Goal: Task Accomplishment & Management: Manage account settings

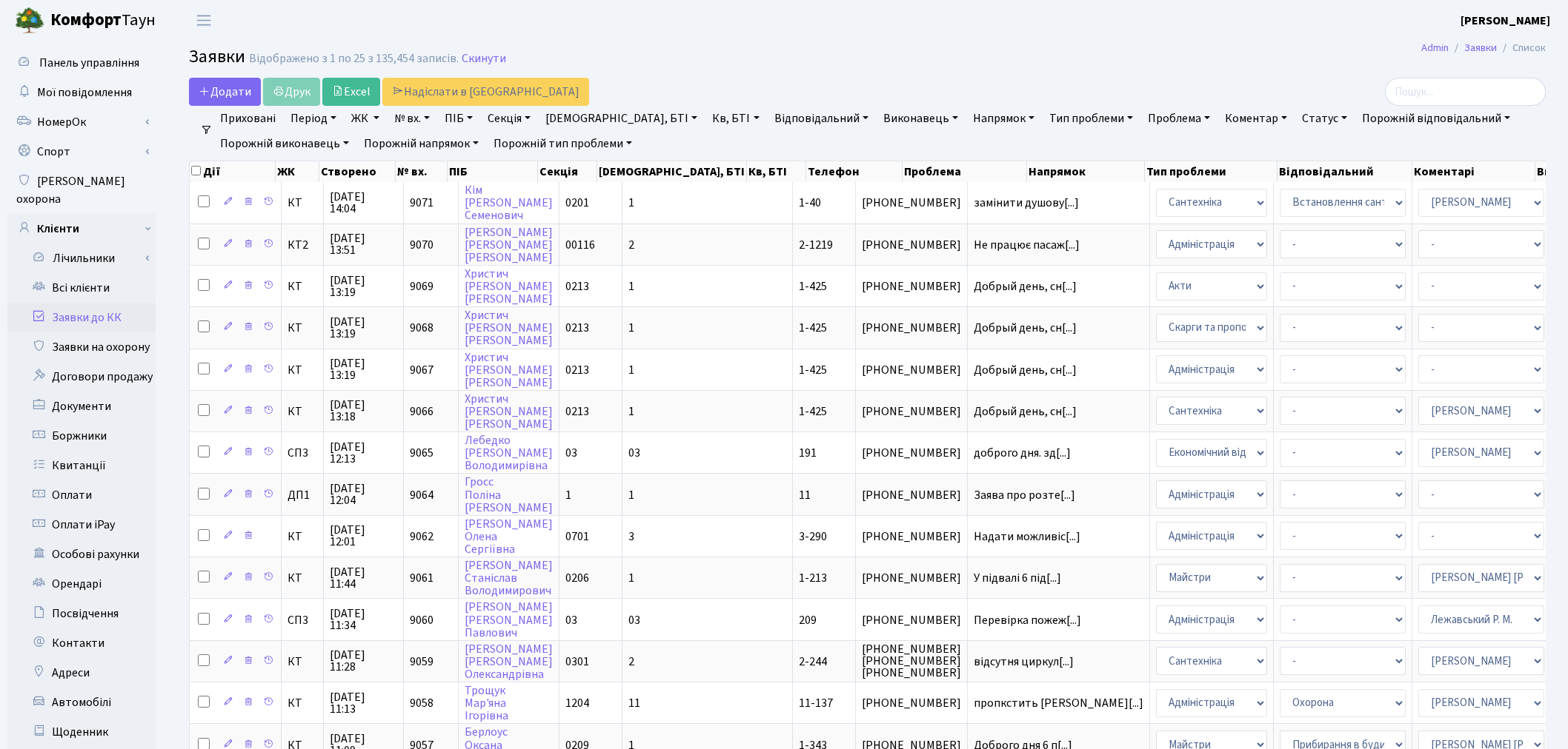
select select "25"
click at [78, 273] on link "Всі клієнти" at bounding box center [82, 288] width 148 height 30
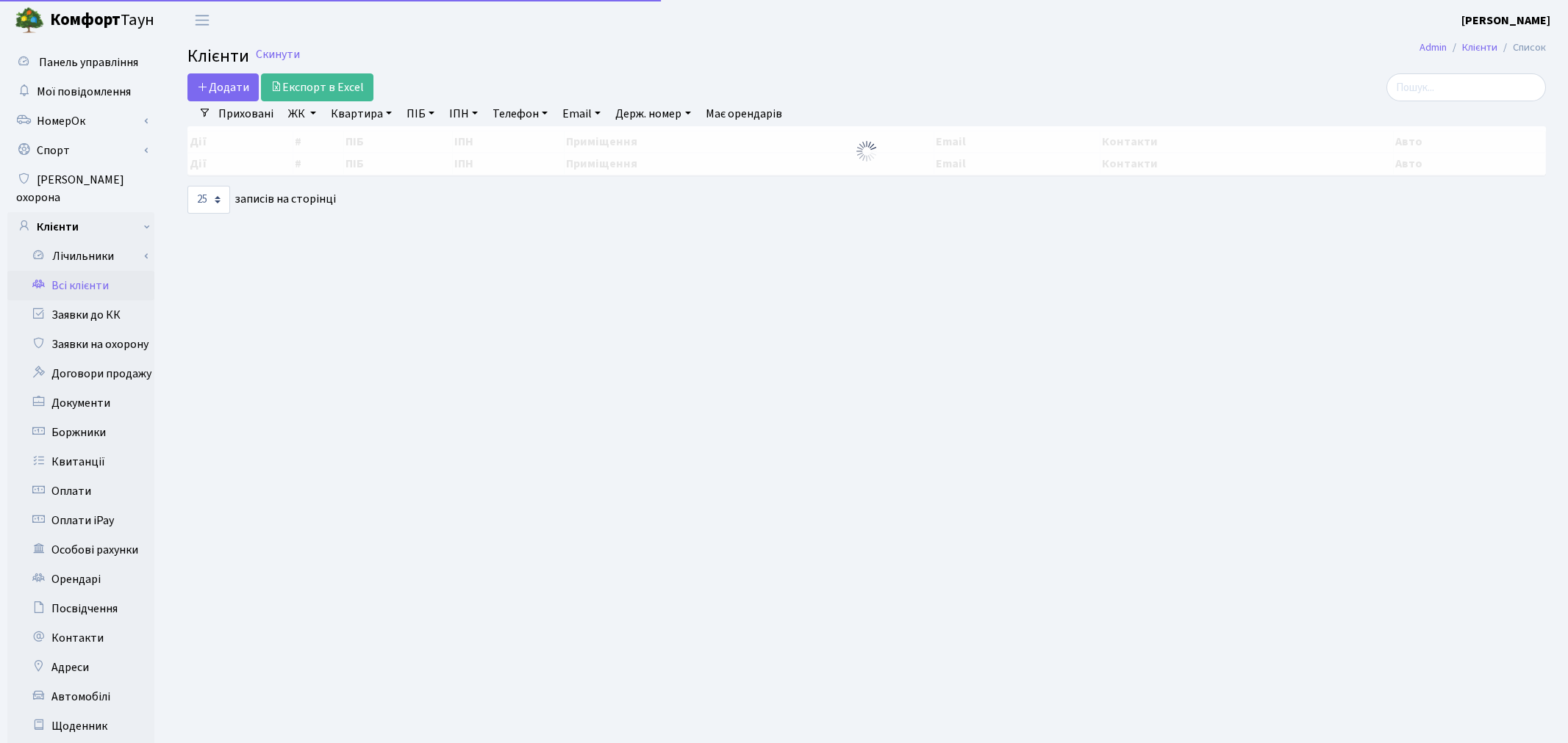
select select "25"
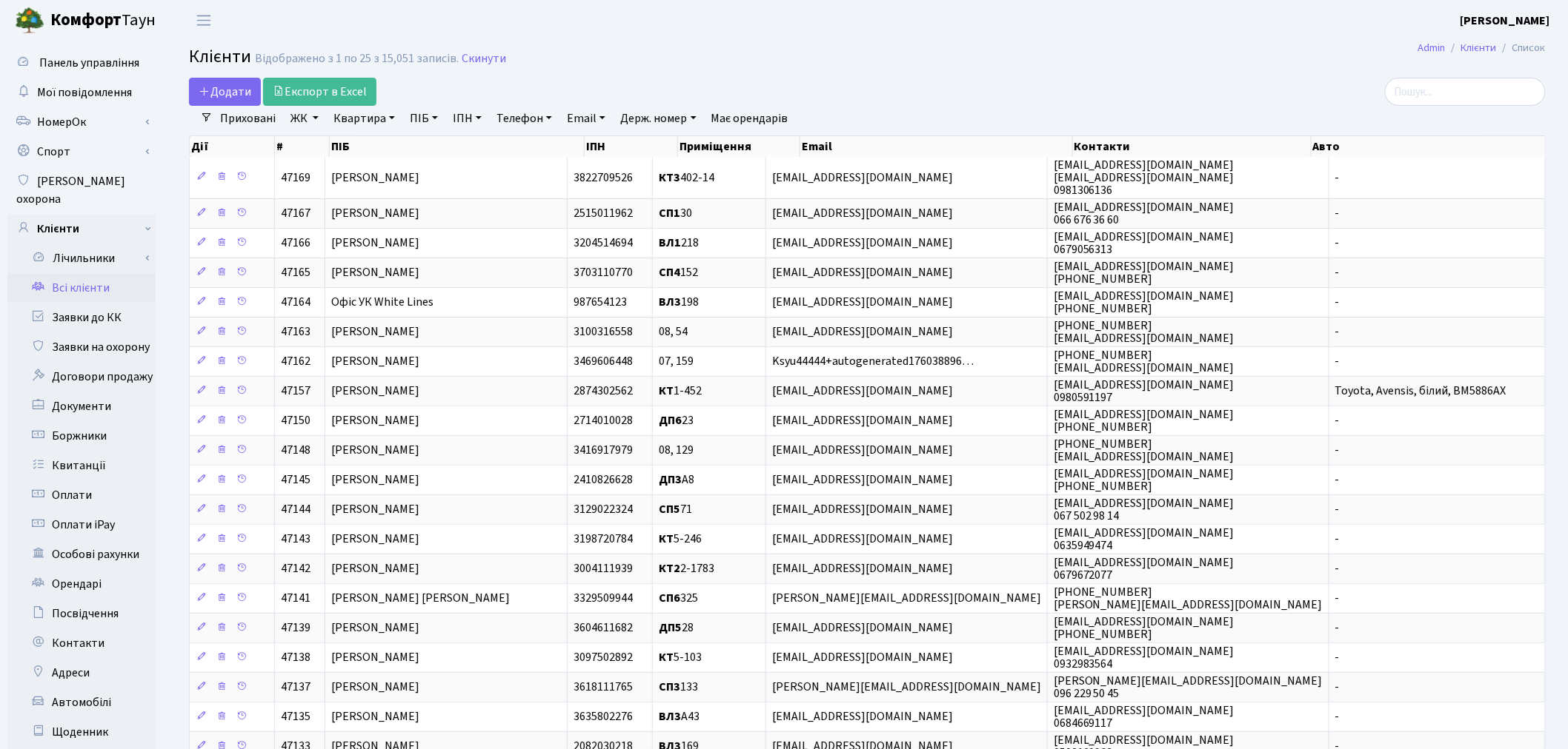
click at [303, 115] on link "ЖК" at bounding box center [304, 118] width 40 height 25
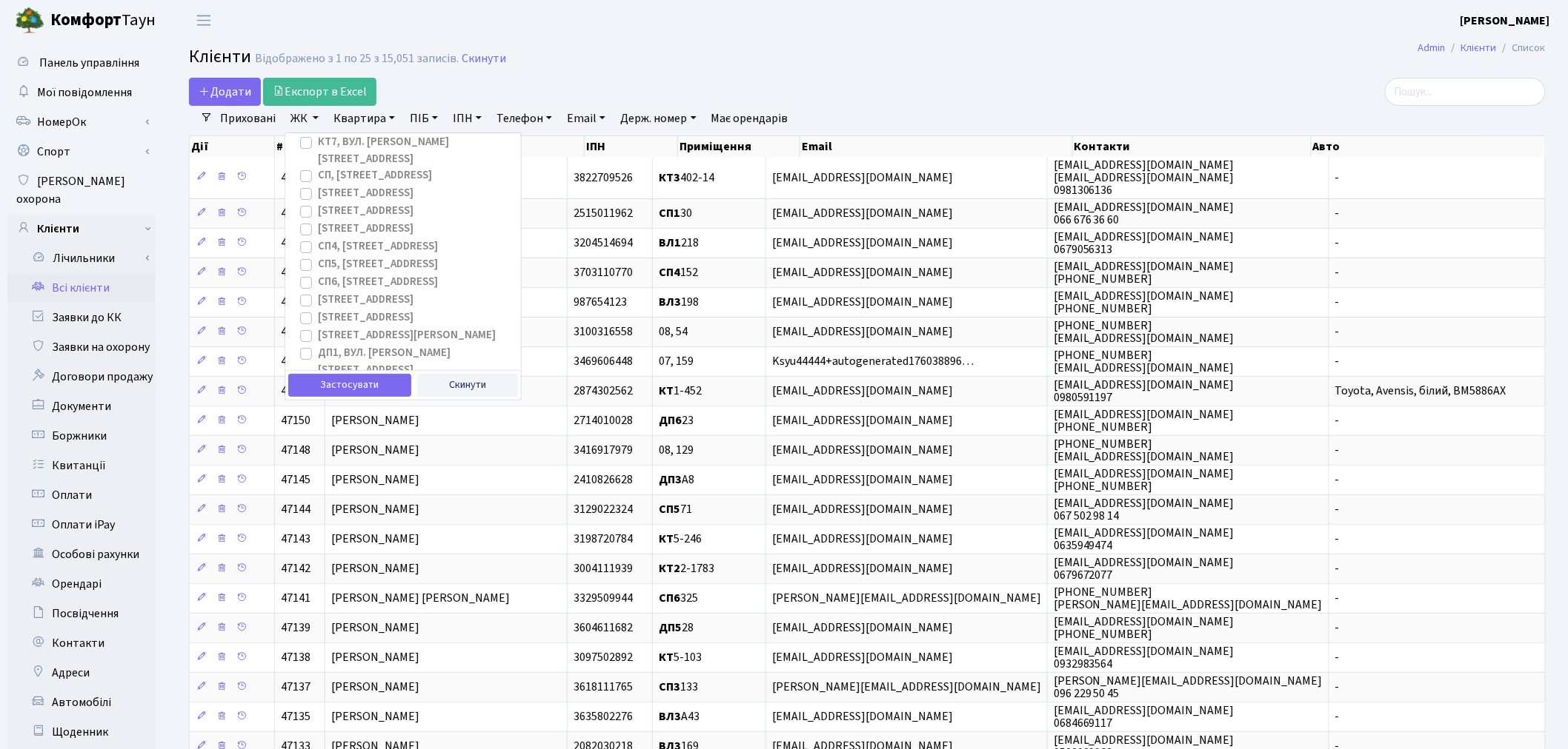
scroll to position [164, 0]
click at [413, 306] on label "[STREET_ADDRESS]" at bounding box center [365, 314] width 96 height 17
click at [328, 306] on input "[STREET_ADDRESS]" at bounding box center [323, 311] width 10 height 10
checkbox input "true"
click at [358, 117] on link "Квартира" at bounding box center [364, 118] width 73 height 25
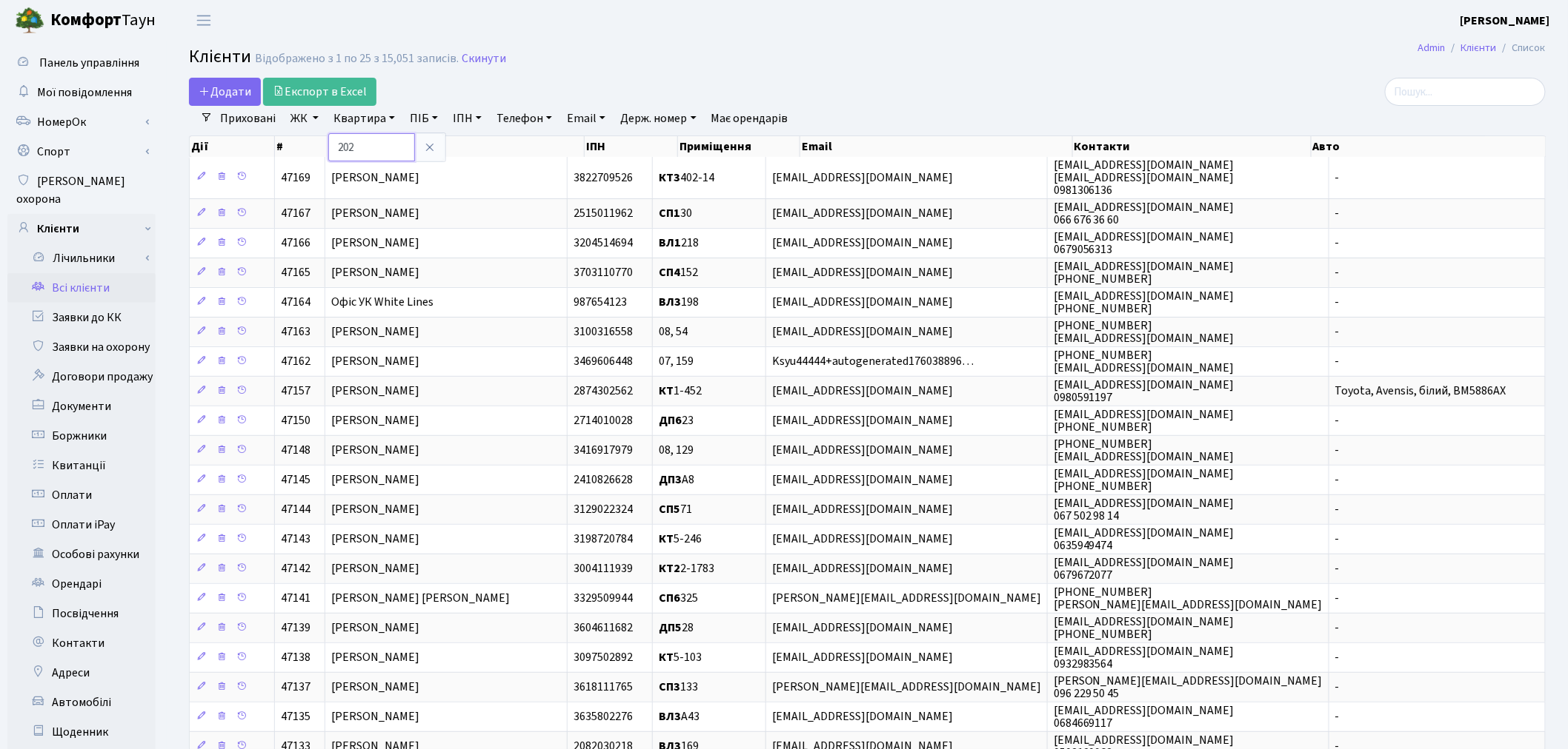
type input "202"
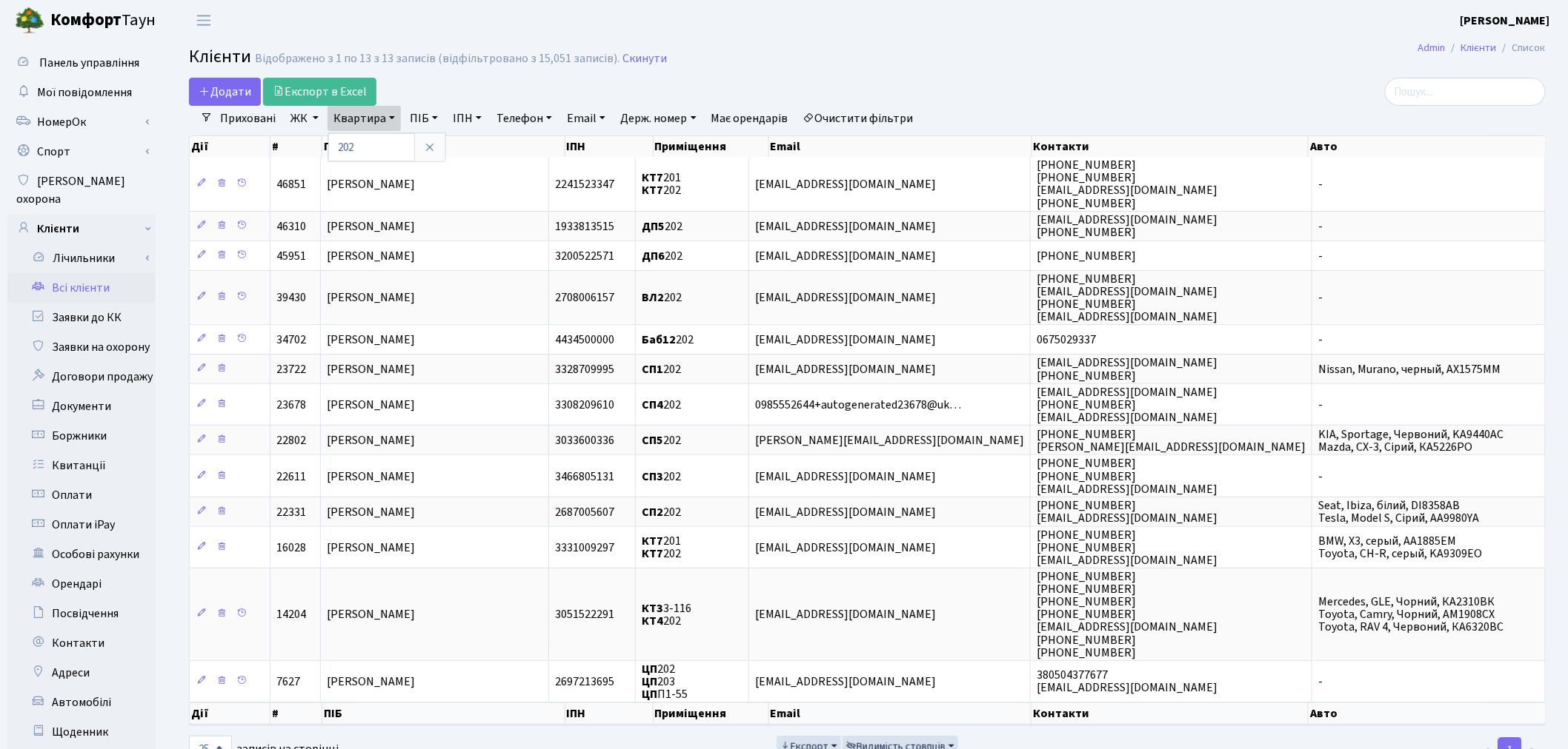
click at [297, 124] on link "ЖК" at bounding box center [304, 118] width 40 height 25
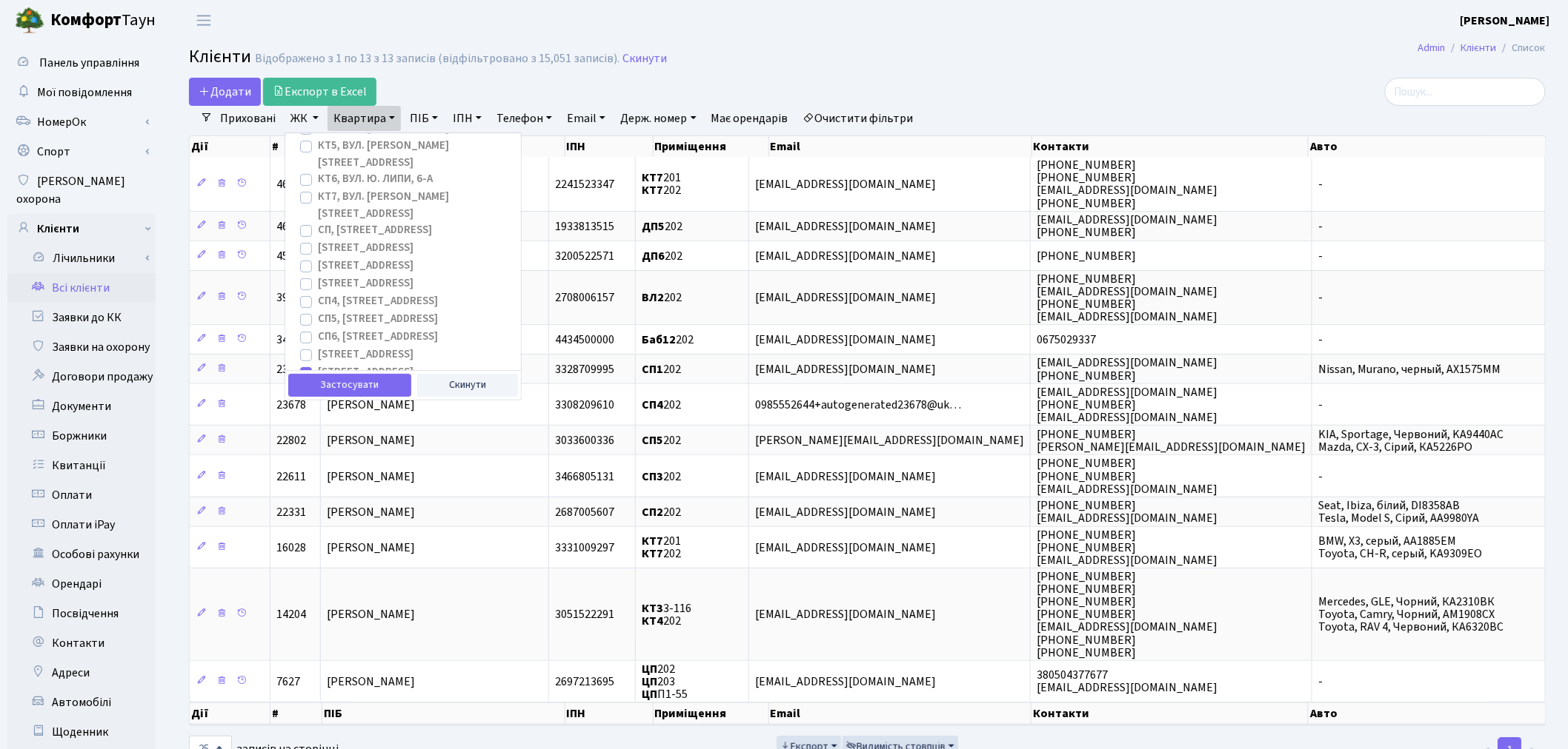
scroll to position [164, 0]
click at [357, 383] on button "Застосувати" at bounding box center [350, 386] width 123 height 23
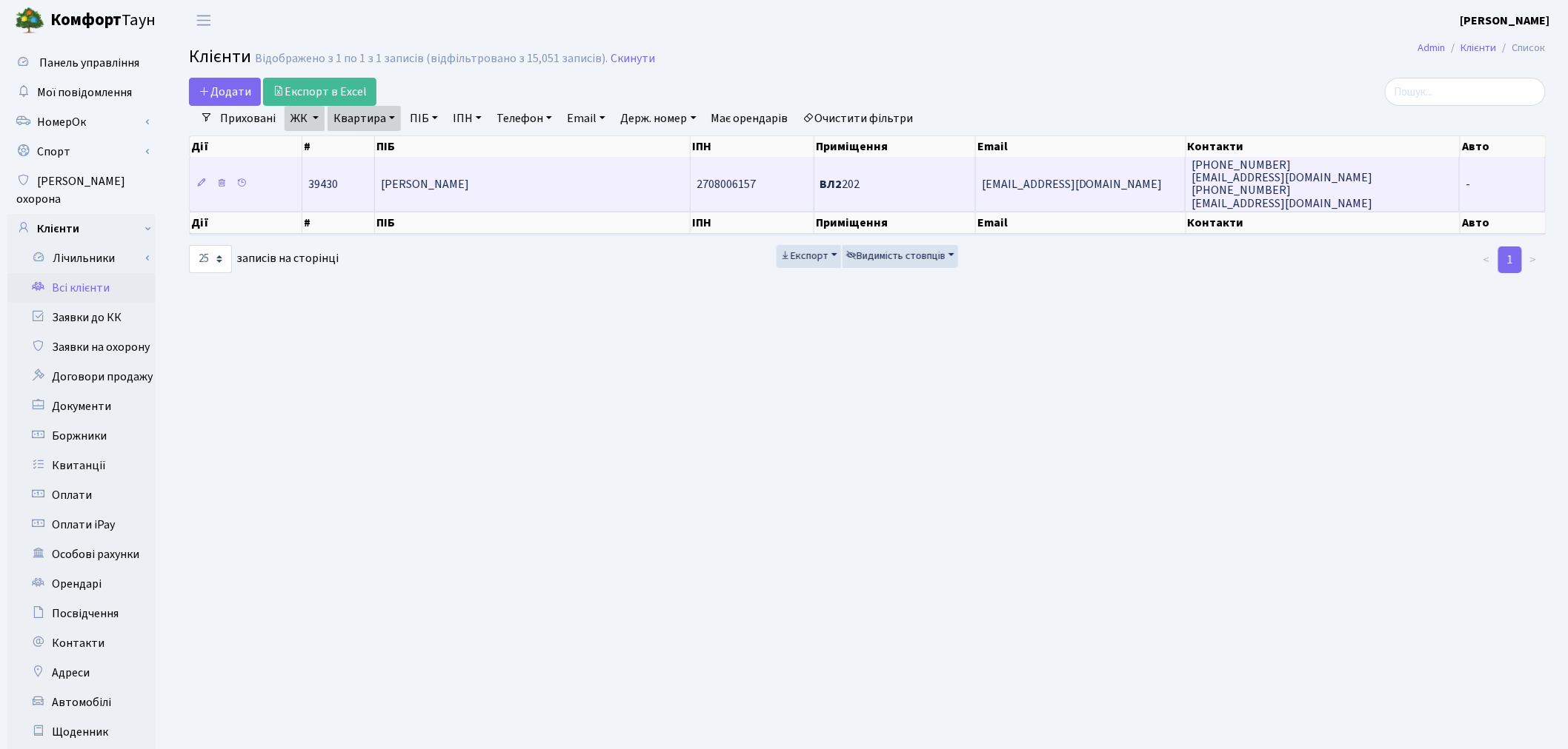
click at [1112, 192] on td "glavbuh_alla@ukr.net" at bounding box center [1081, 183] width 210 height 53
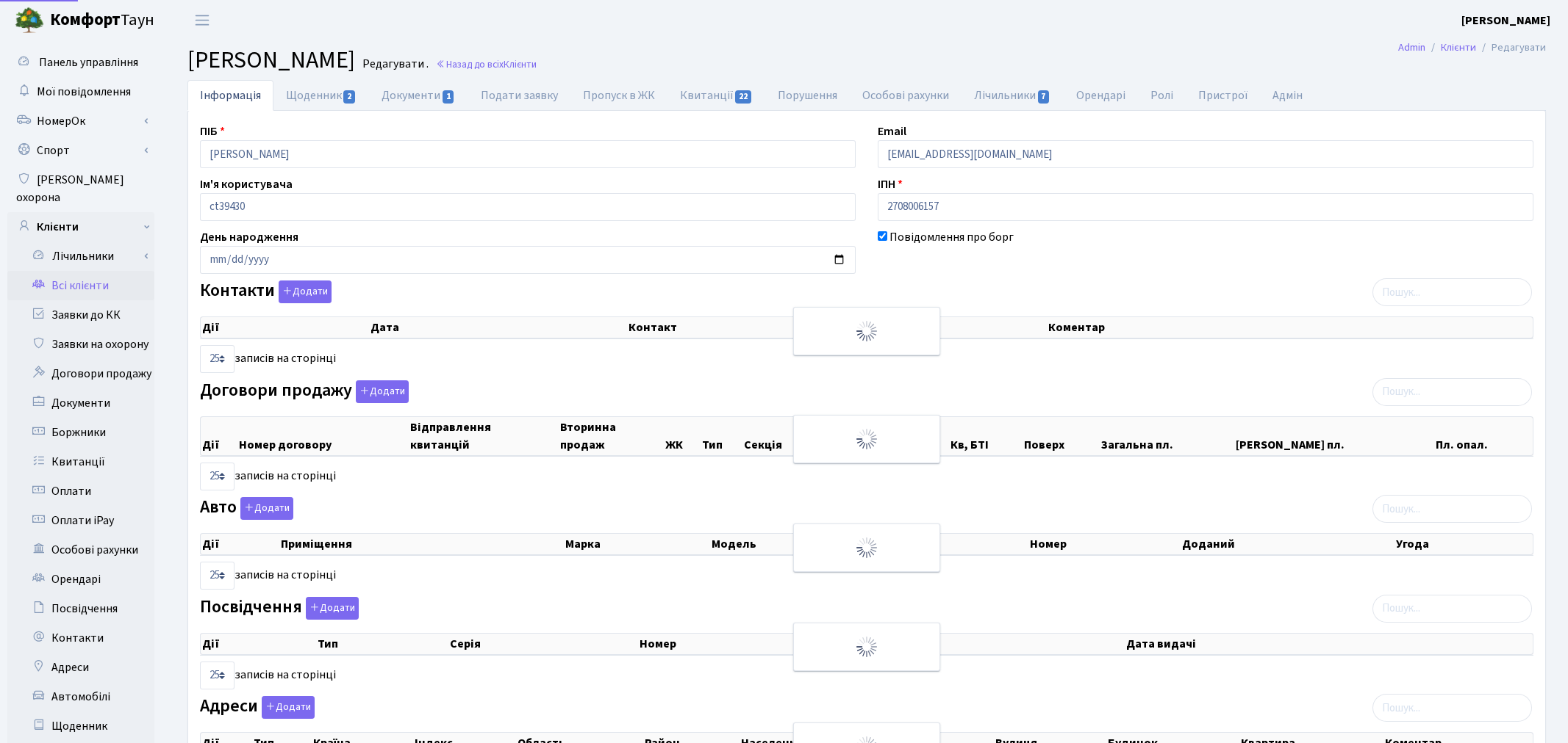
select select "25"
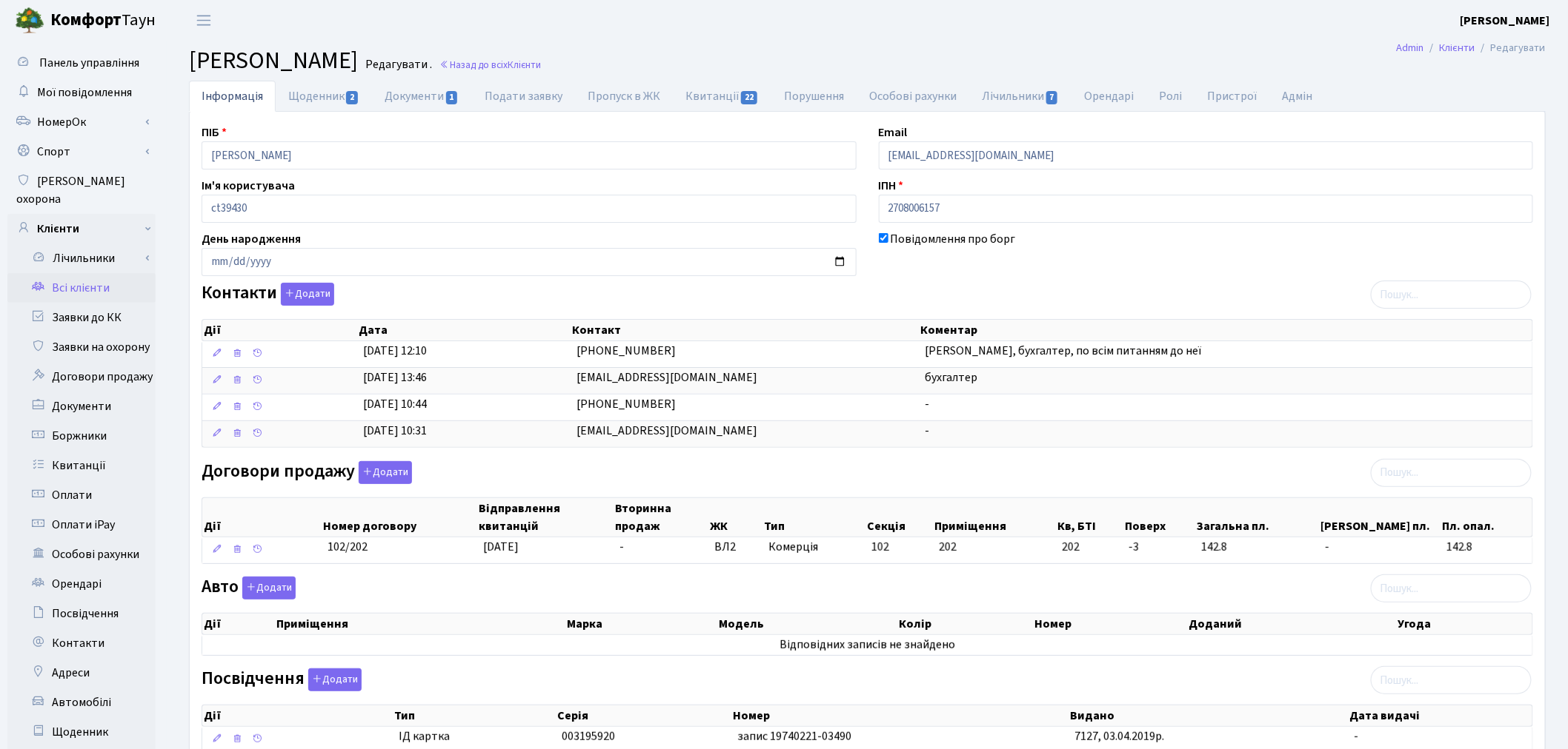
click at [985, 135] on div "Email glavbuh_alla@ukr.net" at bounding box center [1206, 146] width 677 height 46
drag, startPoint x: 1004, startPoint y: 150, endPoint x: 879, endPoint y: 151, distance: 125.0
click at [879, 151] on input "glavbuh_alla@ukr.net" at bounding box center [1206, 156] width 655 height 28
click at [85, 273] on link "Всі клієнти" at bounding box center [82, 288] width 148 height 30
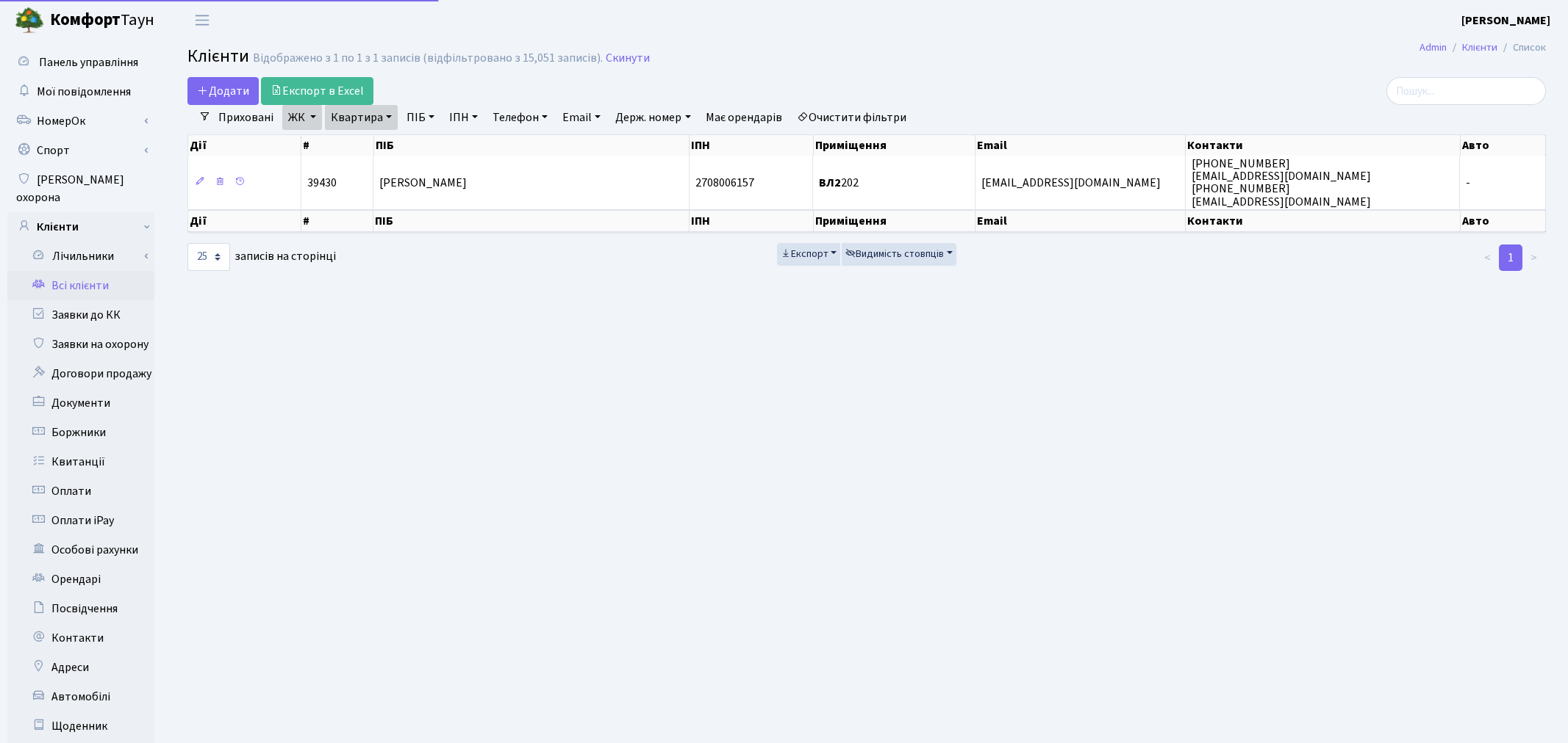
select select "25"
click at [294, 115] on link "ЖК" at bounding box center [302, 117] width 40 height 25
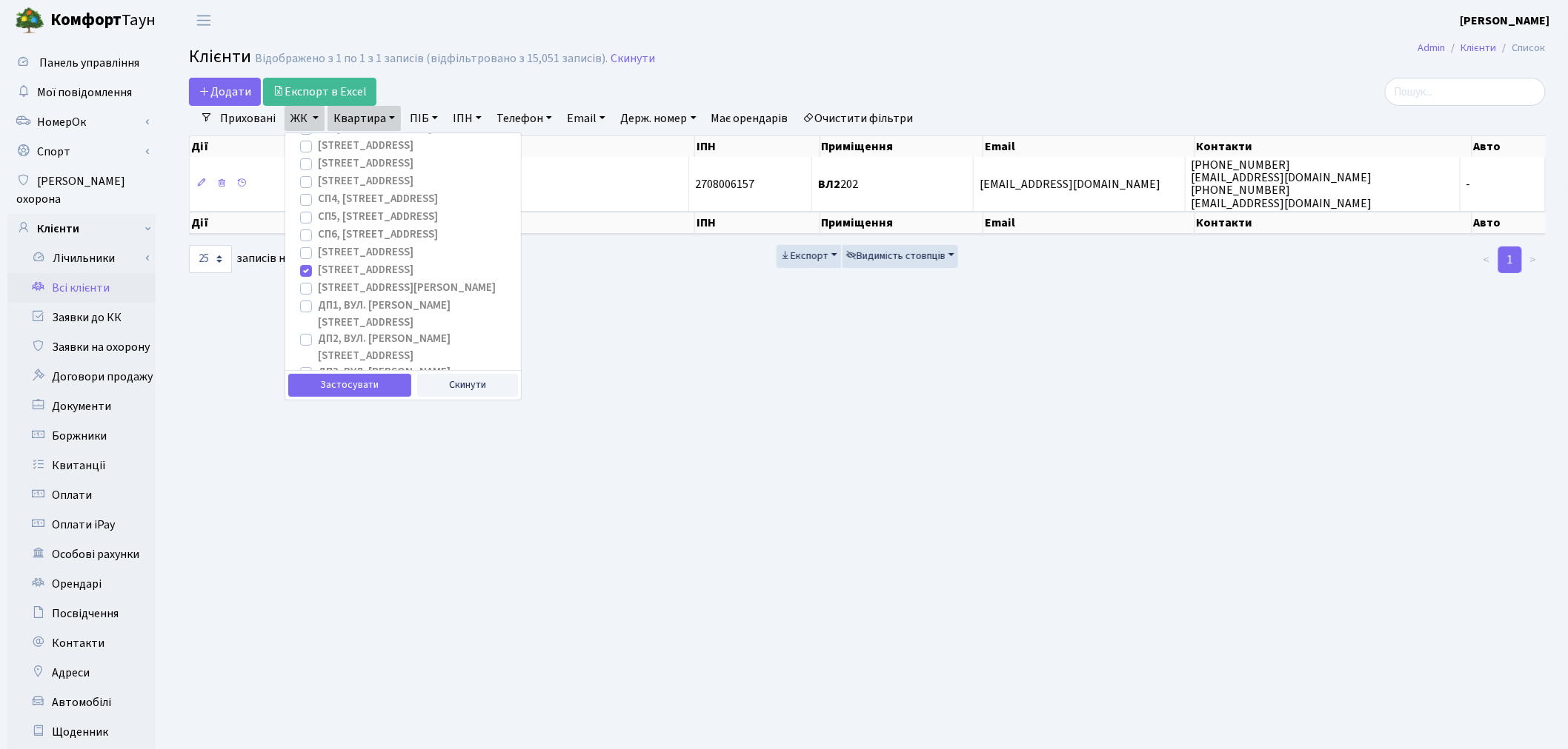
scroll to position [143, 0]
click at [318, 327] on label "[STREET_ADDRESS]" at bounding box center [365, 336] width 96 height 17
click at [318, 327] on input "[STREET_ADDRESS]" at bounding box center [323, 332] width 10 height 10
checkbox input "false"
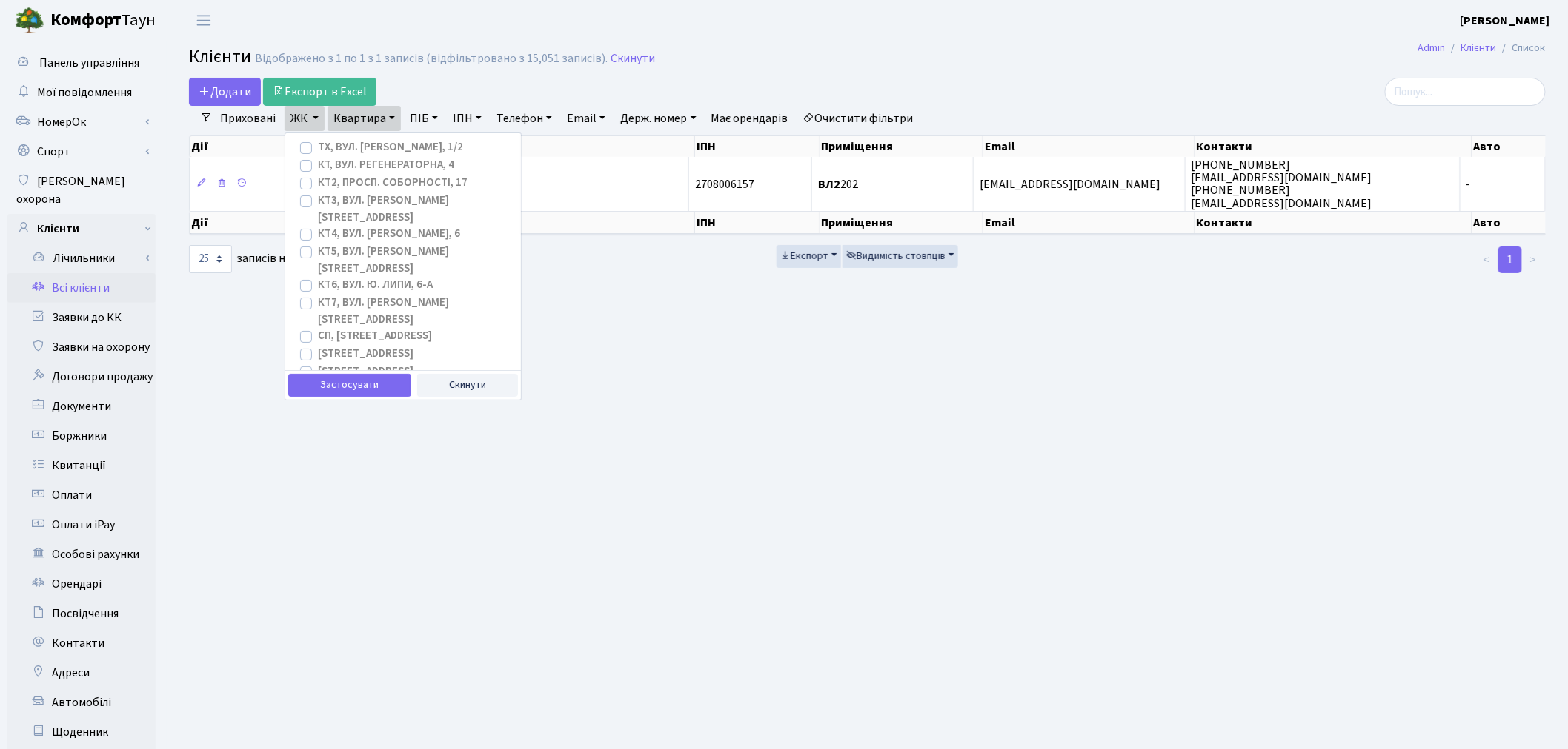
click at [318, 152] on label "ТХ, вул. [PERSON_NAME], 1/2" at bounding box center [390, 147] width 145 height 17
click at [318, 149] on input "ТХ, вул. [PERSON_NAME], 1/2" at bounding box center [323, 144] width 10 height 10
checkbox input "true"
click at [318, 167] on label "КТ, вул. Регенераторна, 4" at bounding box center [386, 165] width 137 height 17
click at [318, 167] on input "КТ, вул. Регенераторна, 4" at bounding box center [323, 162] width 10 height 10
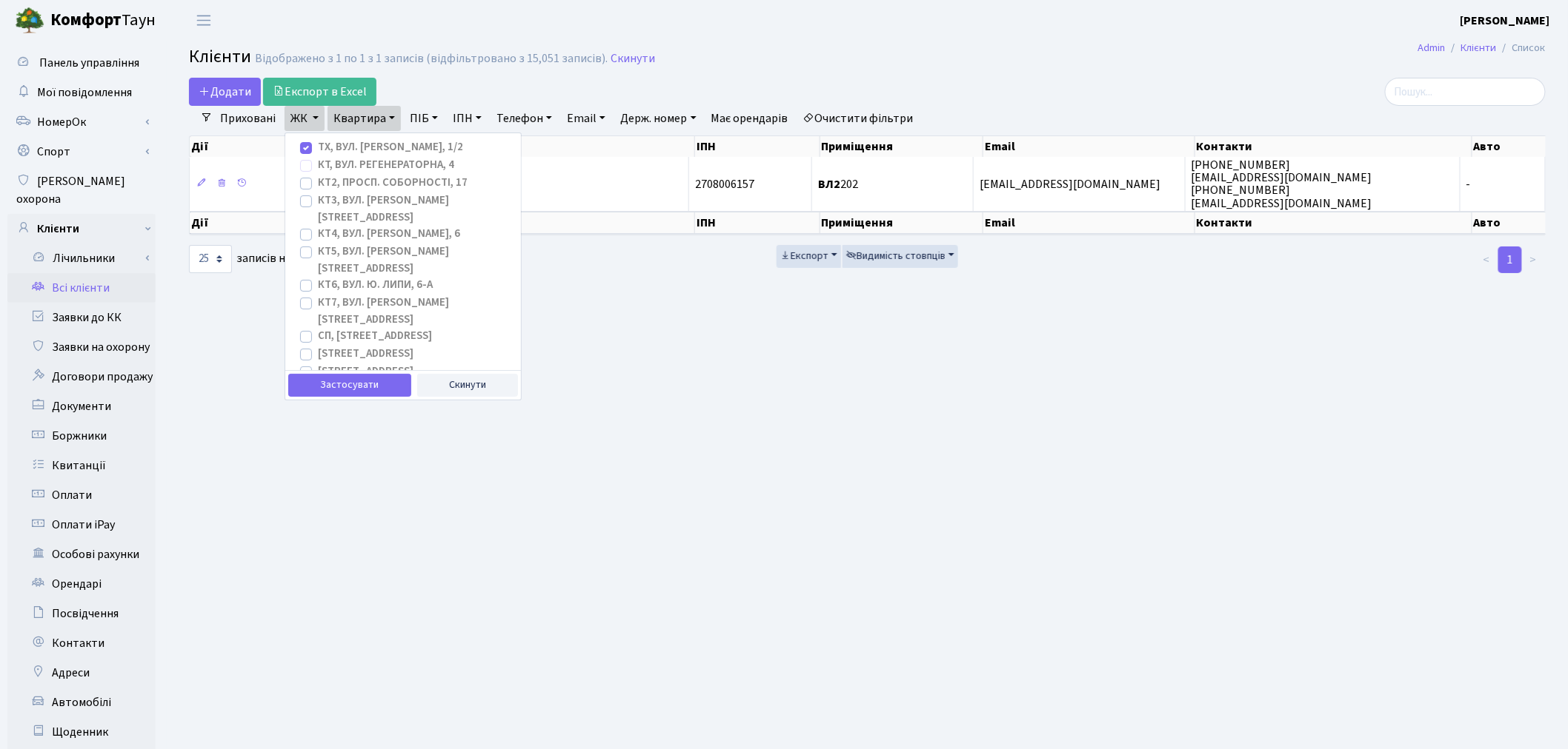
checkbox input "true"
click at [318, 195] on label "КТ3, вул. [PERSON_NAME][STREET_ADDRESS]" at bounding box center [413, 209] width 191 height 33
click at [318, 195] on input "КТ3, вул. [PERSON_NAME][STREET_ADDRESS]" at bounding box center [323, 197] width 10 height 10
checkbox input "true"
click at [318, 243] on label "КТ5, вул. [PERSON_NAME][STREET_ADDRESS]" at bounding box center [413, 260] width 191 height 33
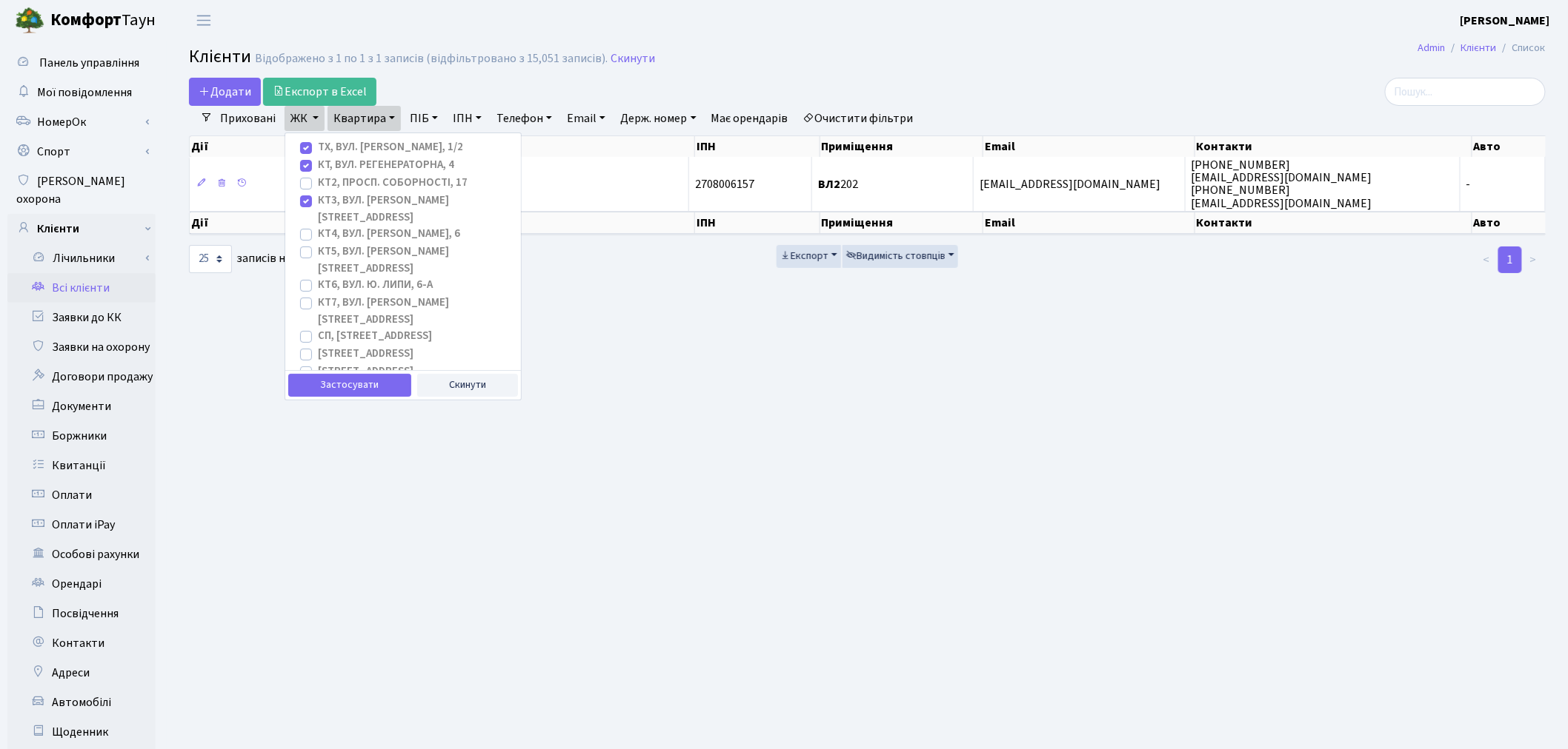
click at [318, 243] on input "КТ5, вул. [PERSON_NAME][STREET_ADDRESS]" at bounding box center [323, 248] width 10 height 10
checkbox input "true"
click at [311, 147] on div "ТХ, вул. [PERSON_NAME], 1/2" at bounding box center [403, 147] width 212 height 17
drag, startPoint x: 306, startPoint y: 164, endPoint x: 305, endPoint y: 154, distance: 10.0
click at [318, 164] on label "КТ, вул. Регенераторна, 4" at bounding box center [386, 165] width 137 height 17
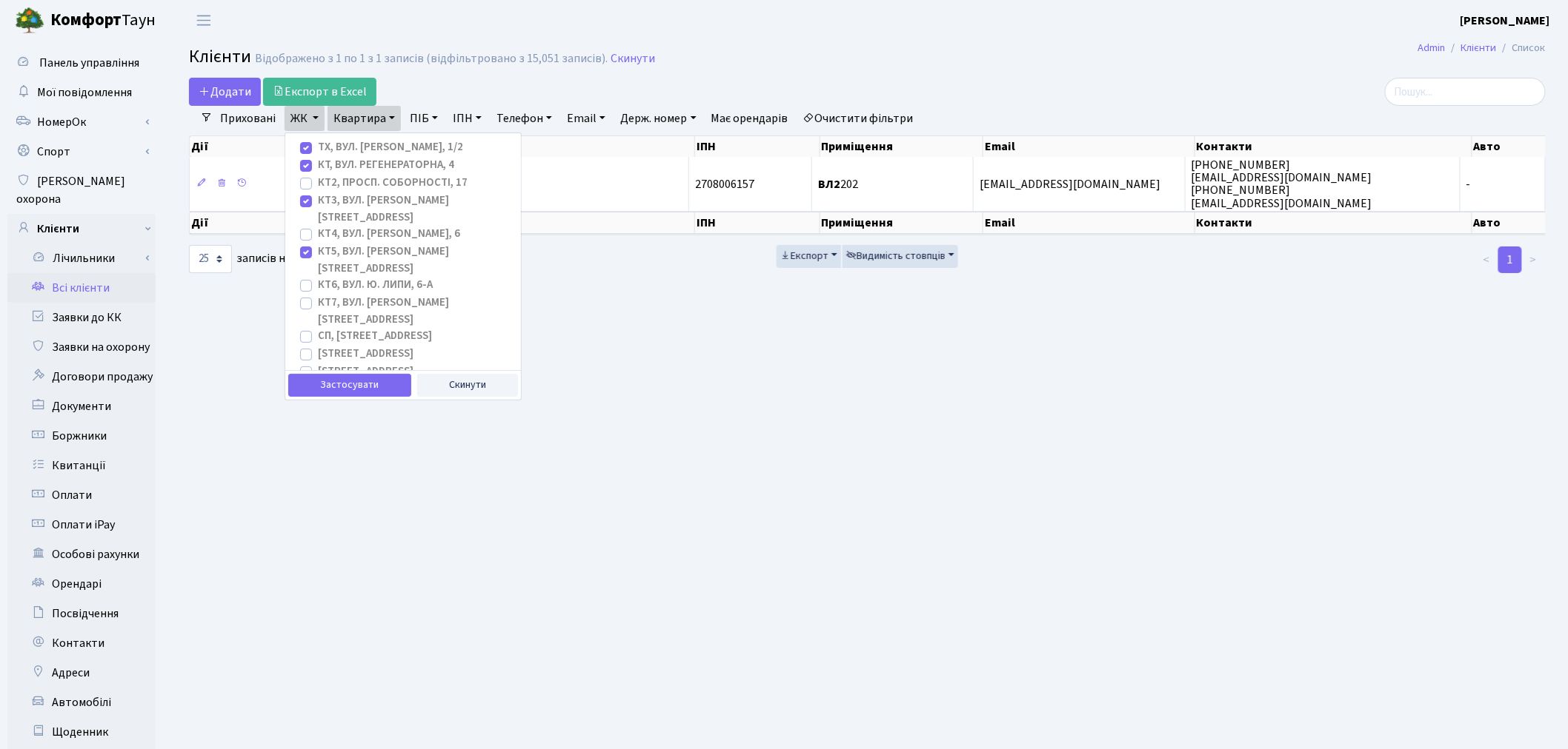
click at [318, 164] on input "КТ, вул. Регенераторна, 4" at bounding box center [323, 162] width 10 height 10
checkbox input "false"
click at [318, 149] on label "ТХ, вул. [PERSON_NAME], 1/2" at bounding box center [390, 147] width 145 height 17
click at [318, 149] on input "ТХ, вул. [PERSON_NAME], 1/2" at bounding box center [323, 144] width 10 height 10
checkbox input "false"
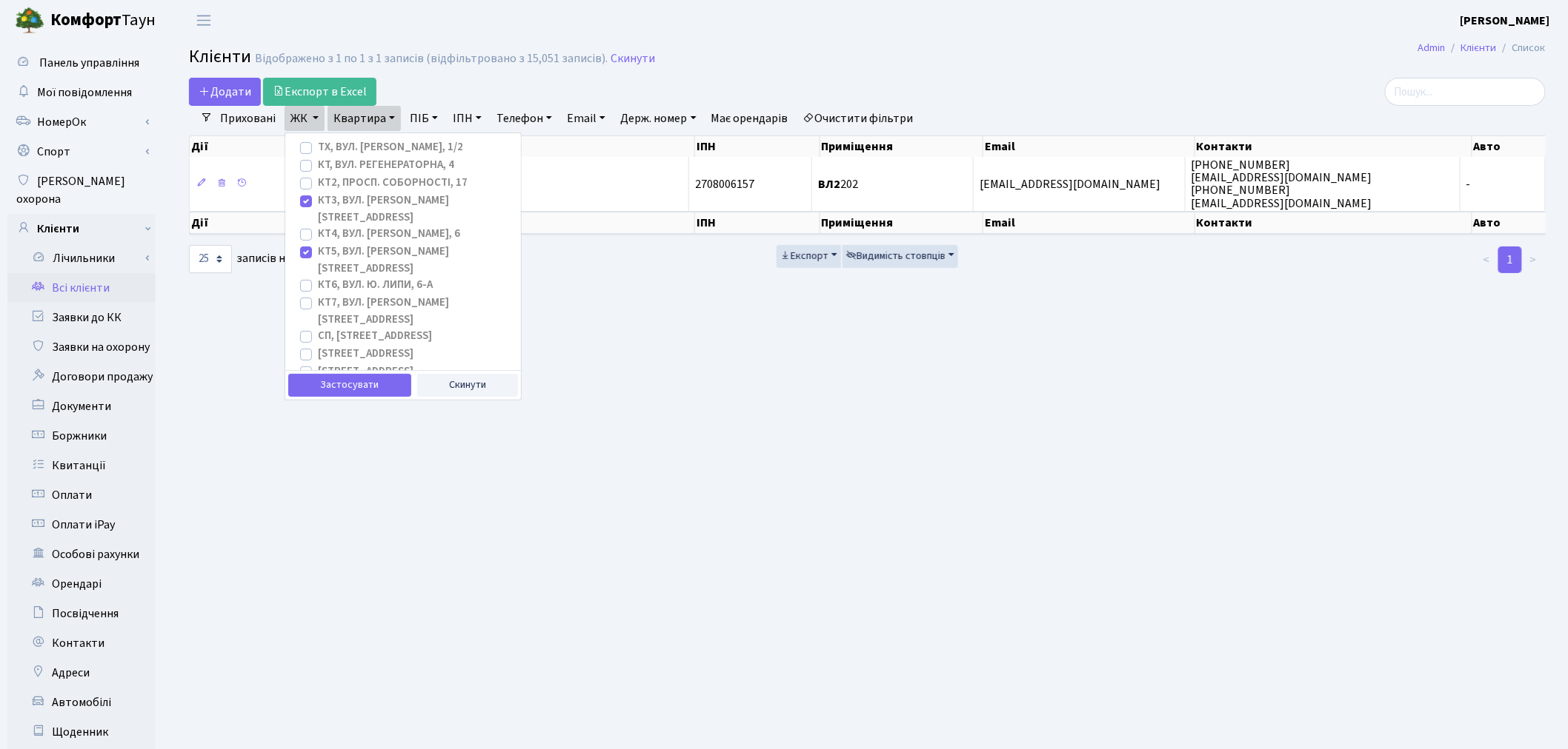
click at [318, 198] on label "КТ3, вул. [PERSON_NAME][STREET_ADDRESS]" at bounding box center [413, 209] width 191 height 33
click at [318, 198] on input "КТ3, вул. [PERSON_NAME][STREET_ADDRESS]" at bounding box center [323, 197] width 10 height 10
checkbox input "false"
click at [318, 243] on label "КТ5, вул. [PERSON_NAME][STREET_ADDRESS]" at bounding box center [413, 260] width 191 height 33
click at [318, 243] on input "КТ5, вул. [PERSON_NAME][STREET_ADDRESS]" at bounding box center [323, 248] width 10 height 10
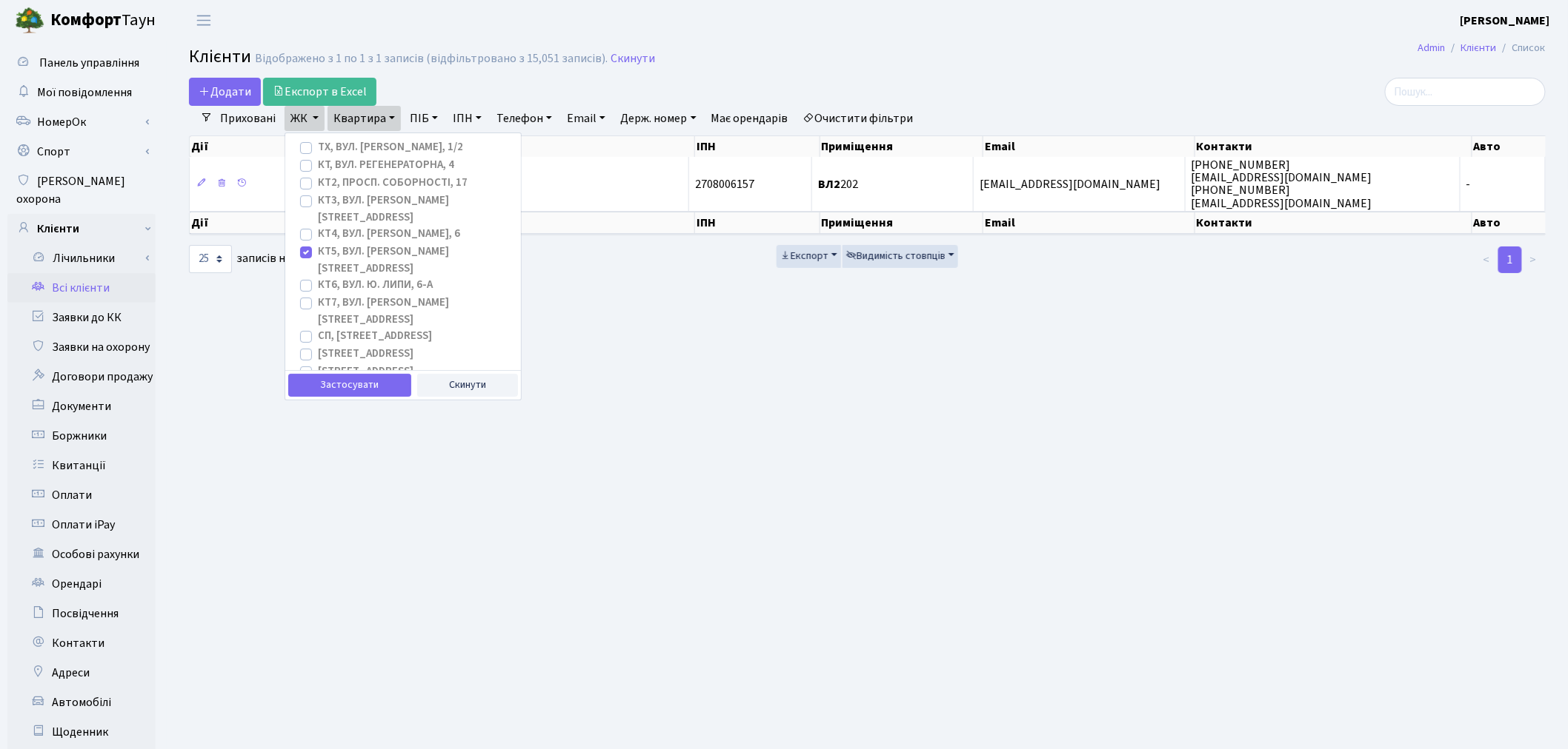
checkbox input "false"
click at [440, 383] on button "Скинути" at bounding box center [468, 386] width 102 height 23
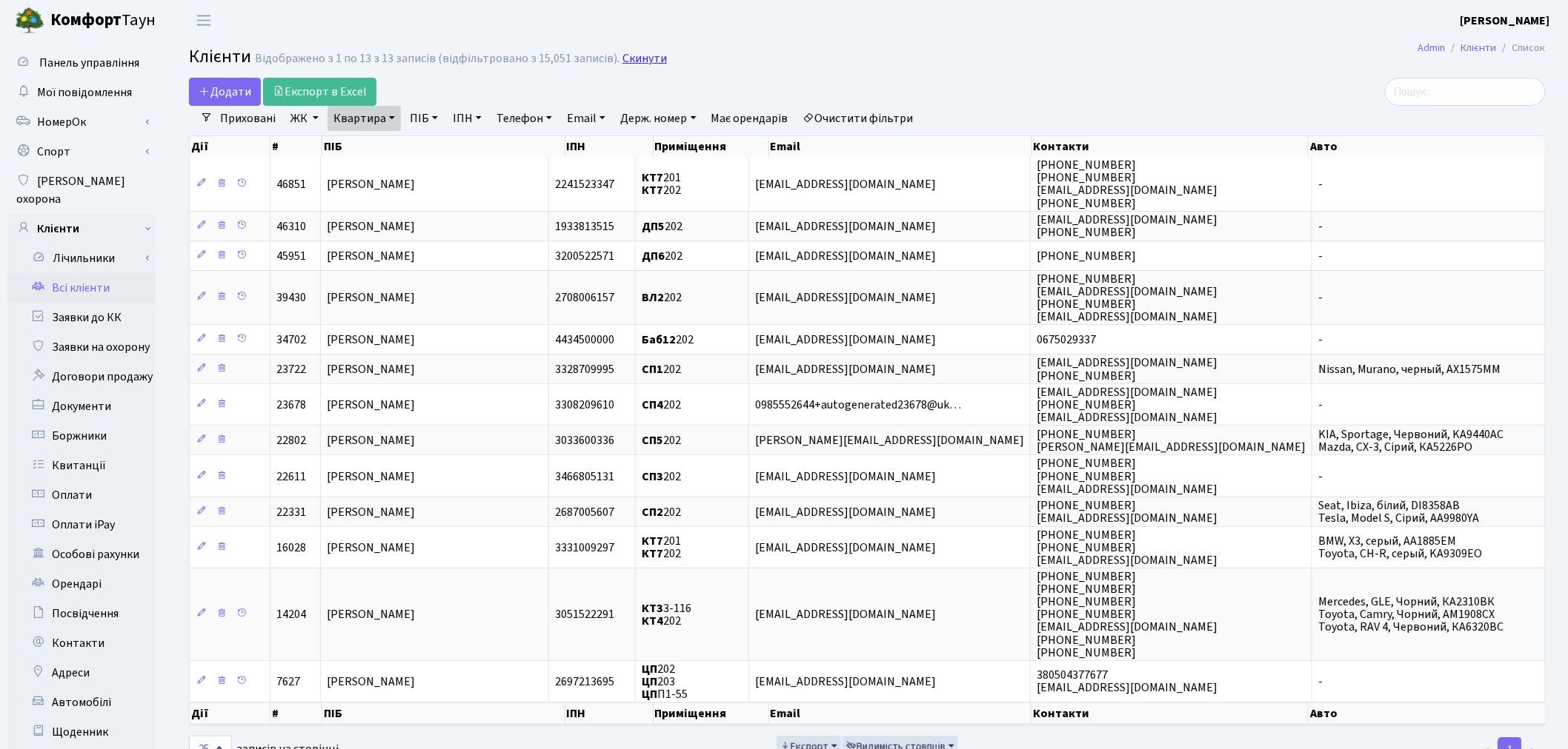
click at [647, 63] on link "Скинути" at bounding box center [644, 58] width 44 height 14
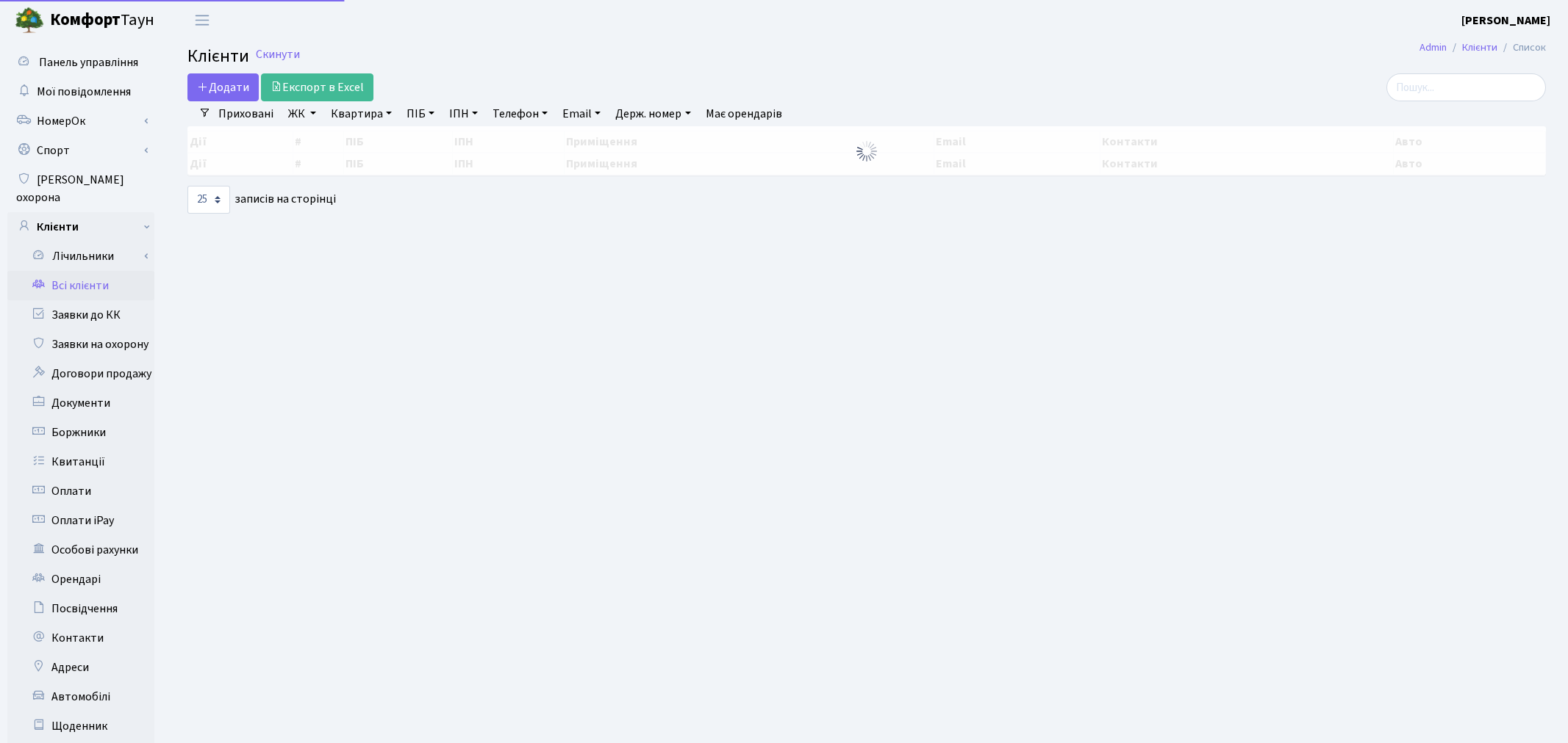
select select "25"
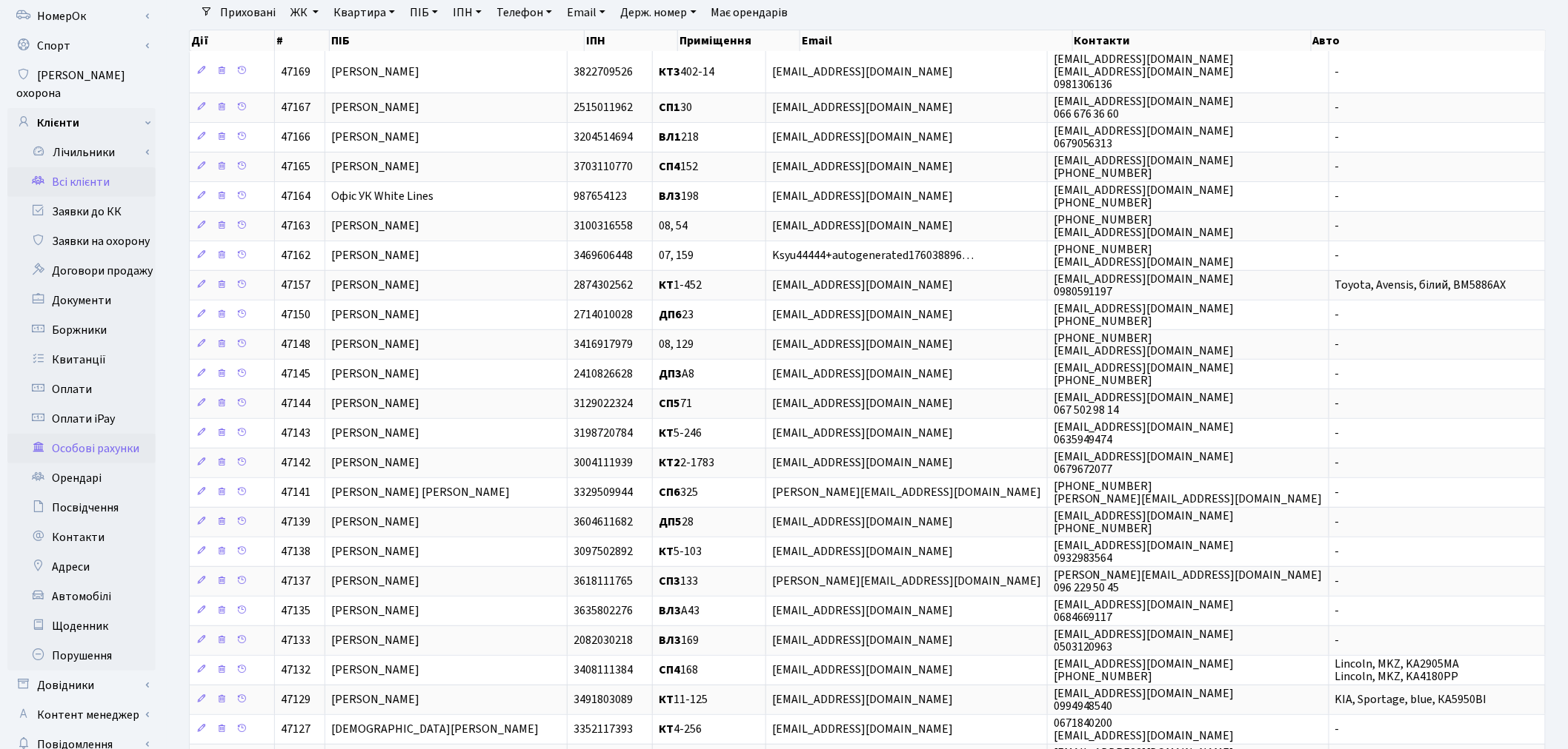
scroll to position [247, 0]
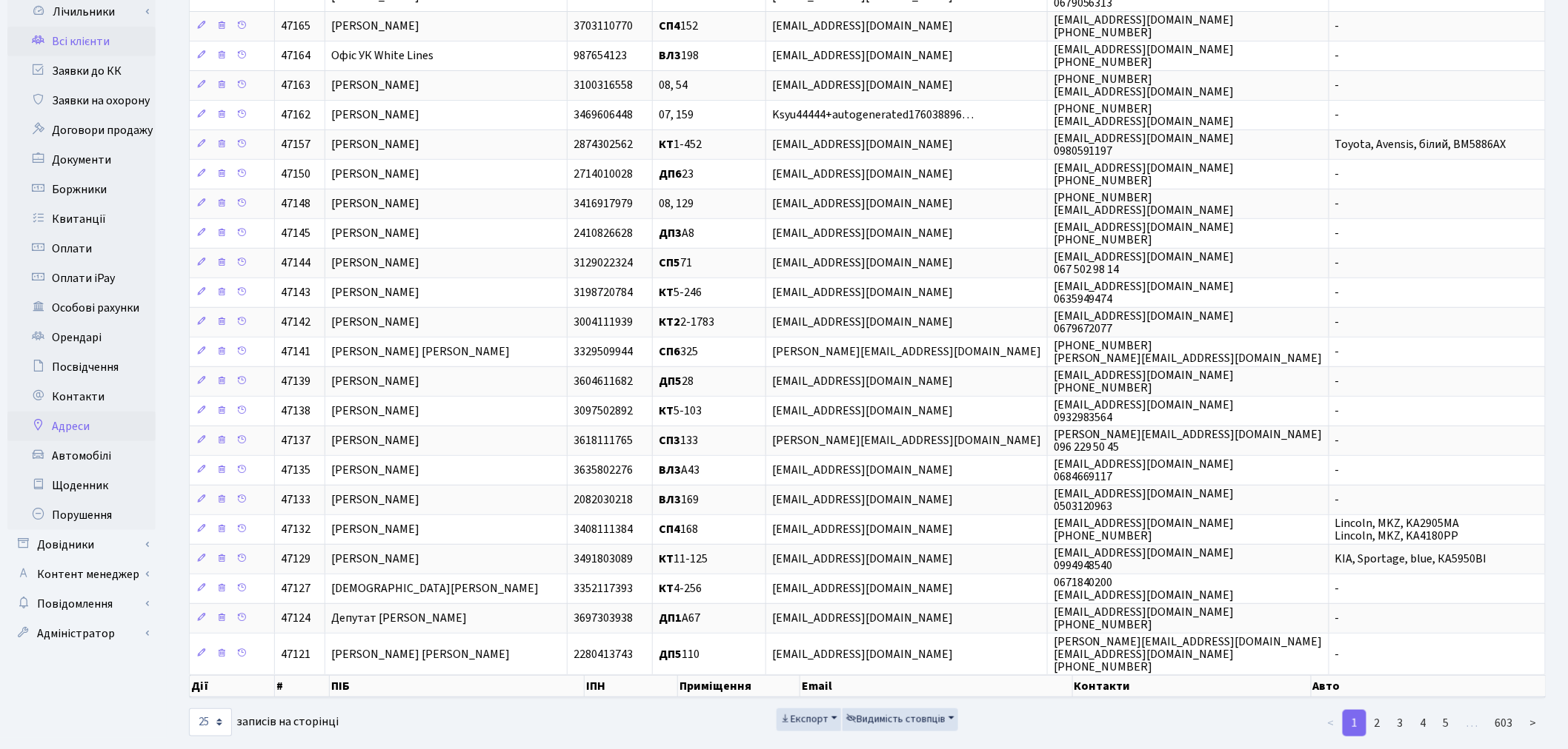
click at [91, 412] on link "Адреси" at bounding box center [82, 427] width 148 height 30
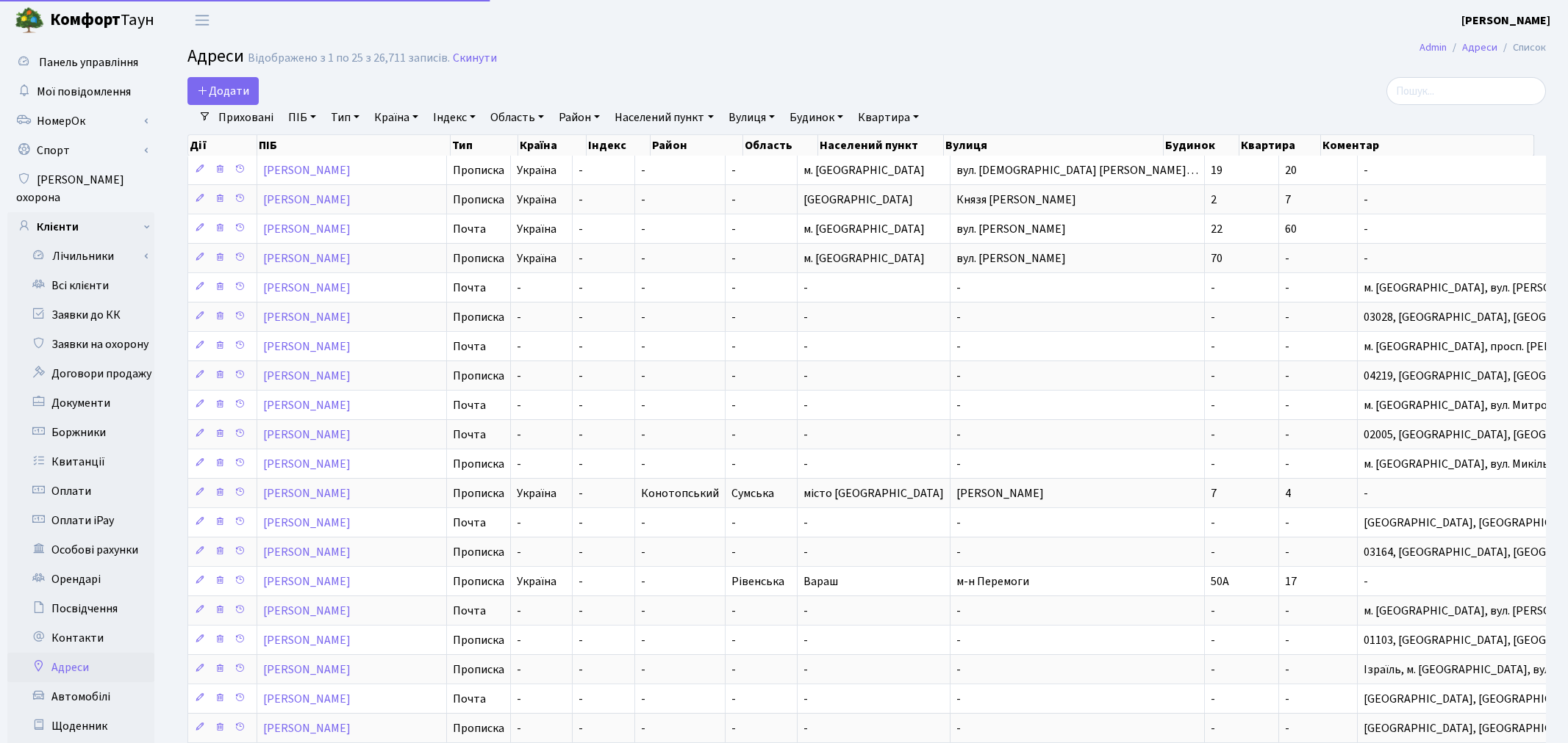
select select "25"
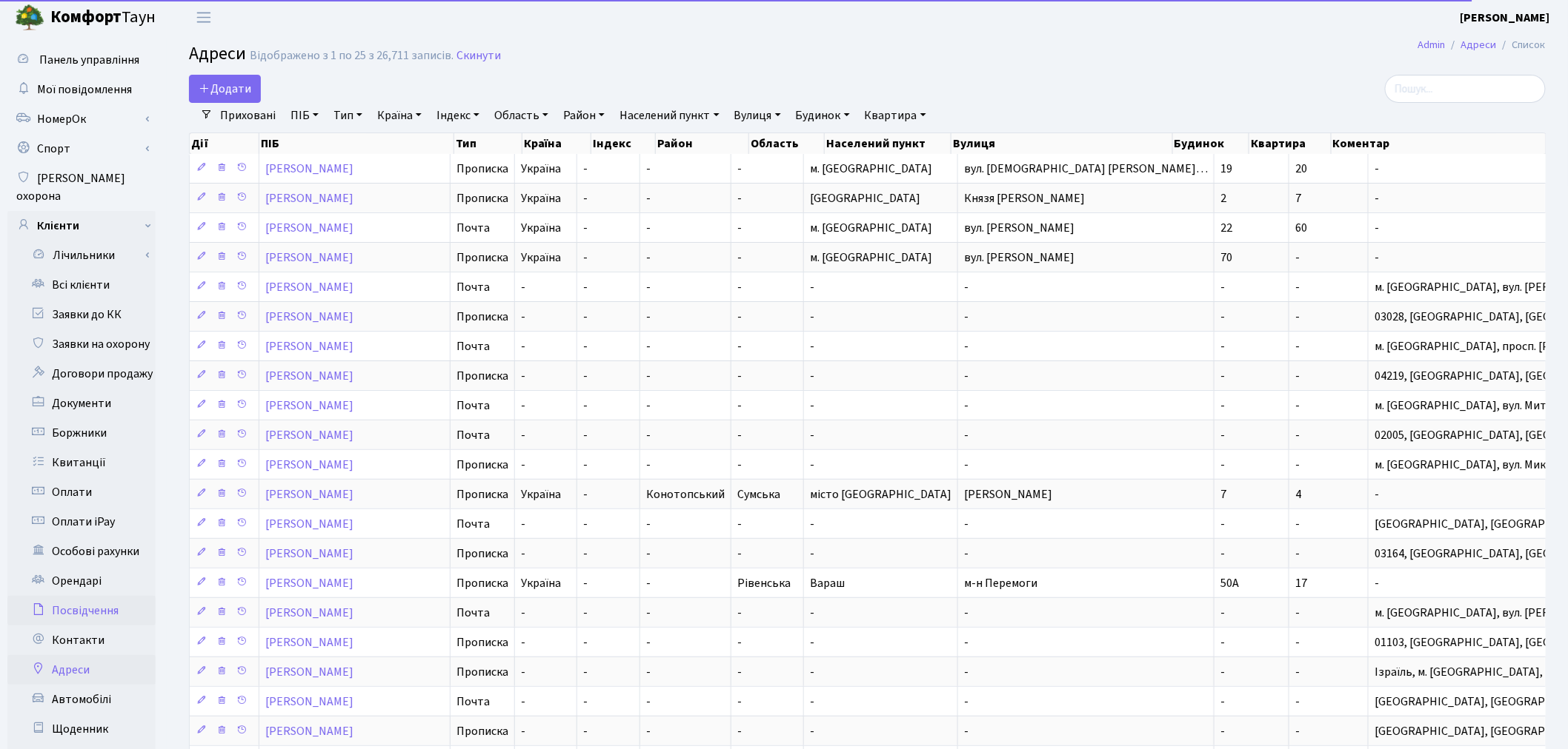
scroll to position [82, 0]
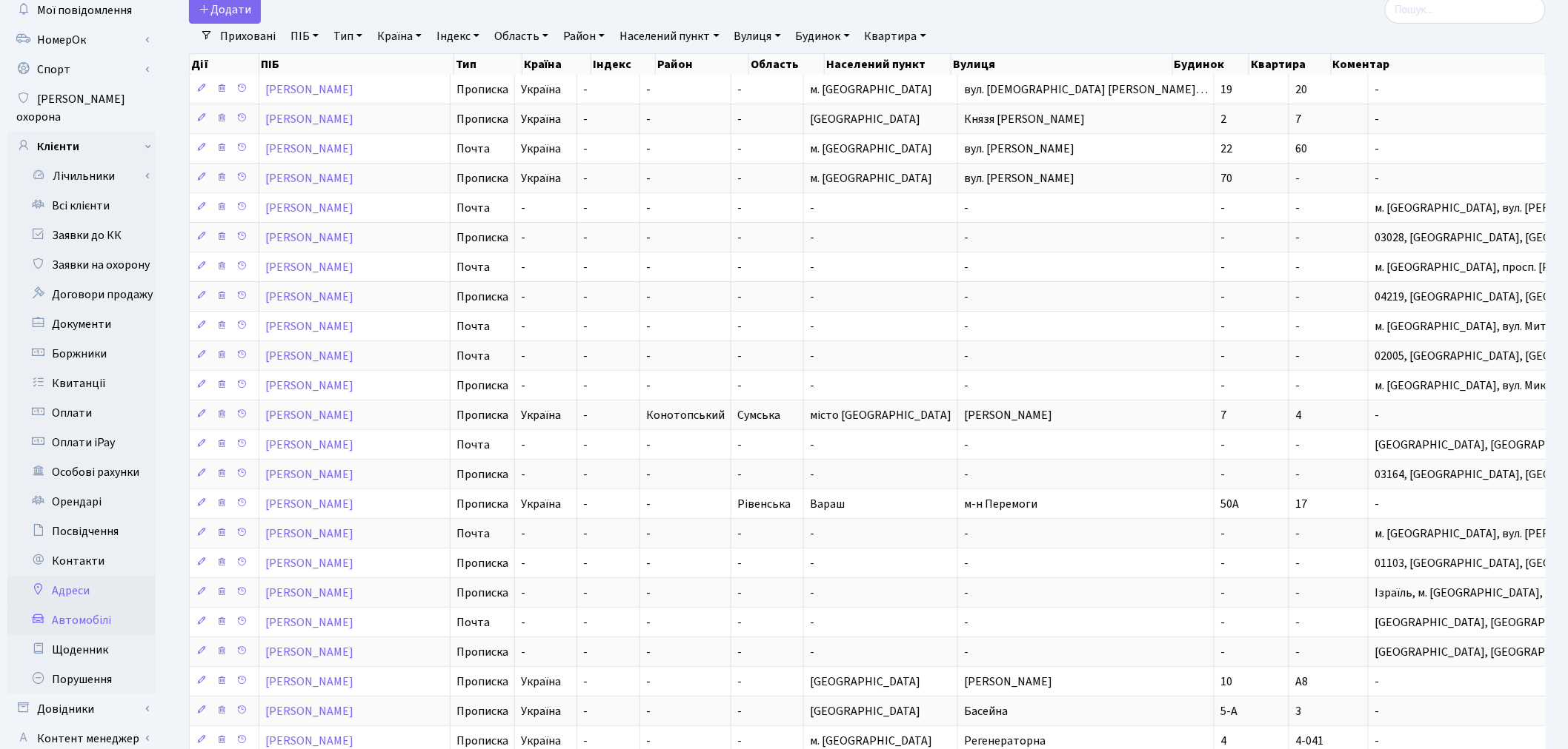
click at [94, 606] on link "Автомобілі" at bounding box center [82, 621] width 148 height 30
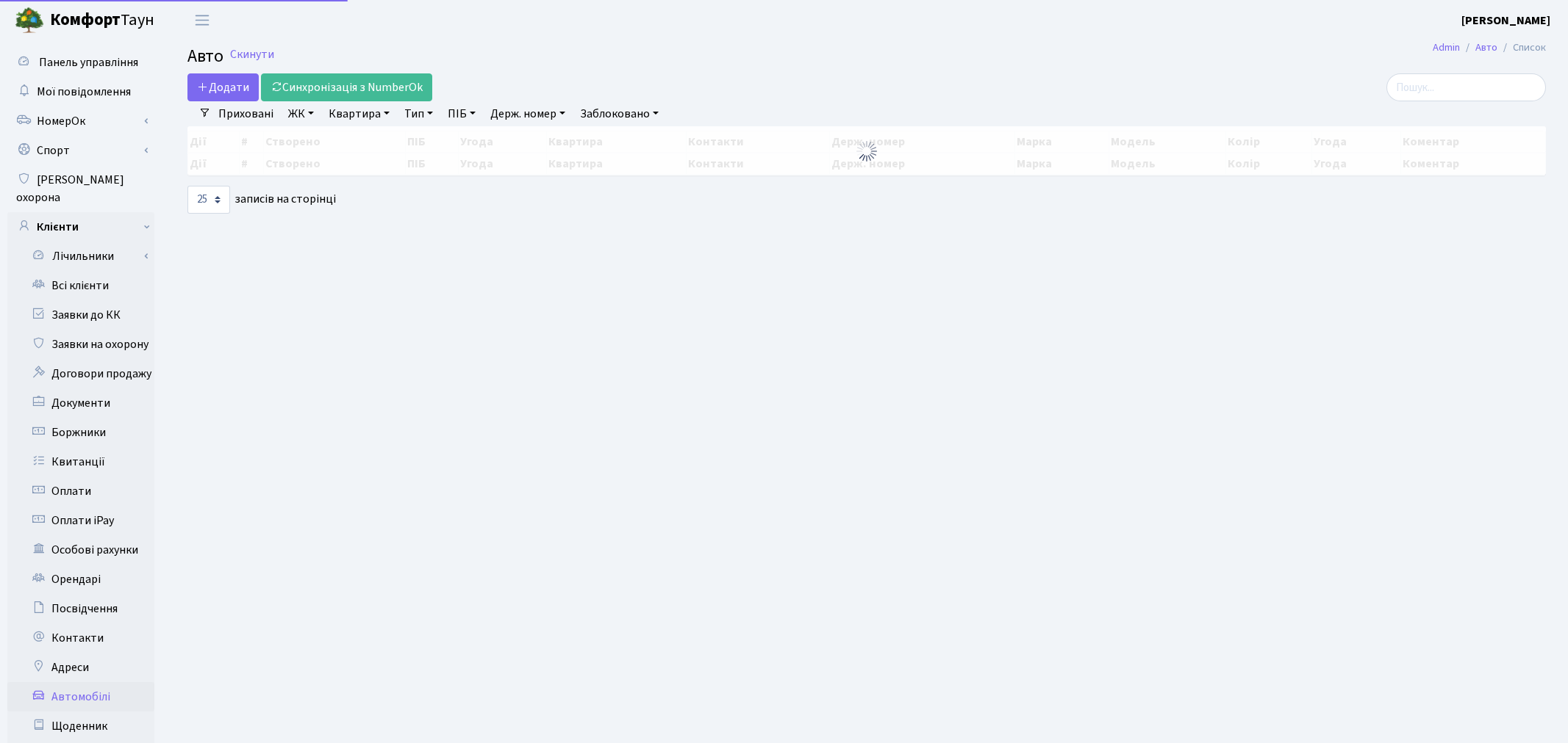
select select "25"
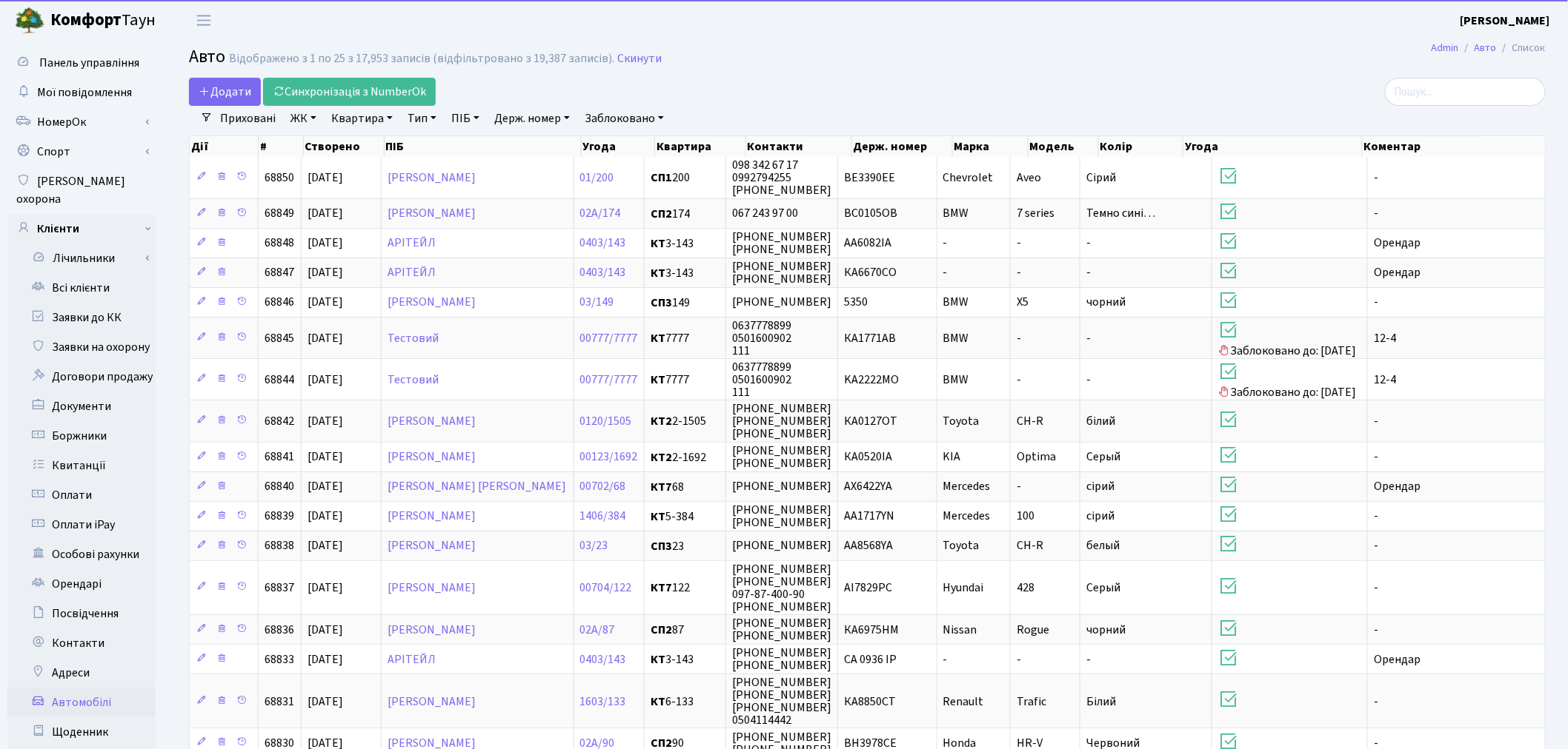
click at [521, 117] on link "Держ. номер" at bounding box center [532, 118] width 88 height 25
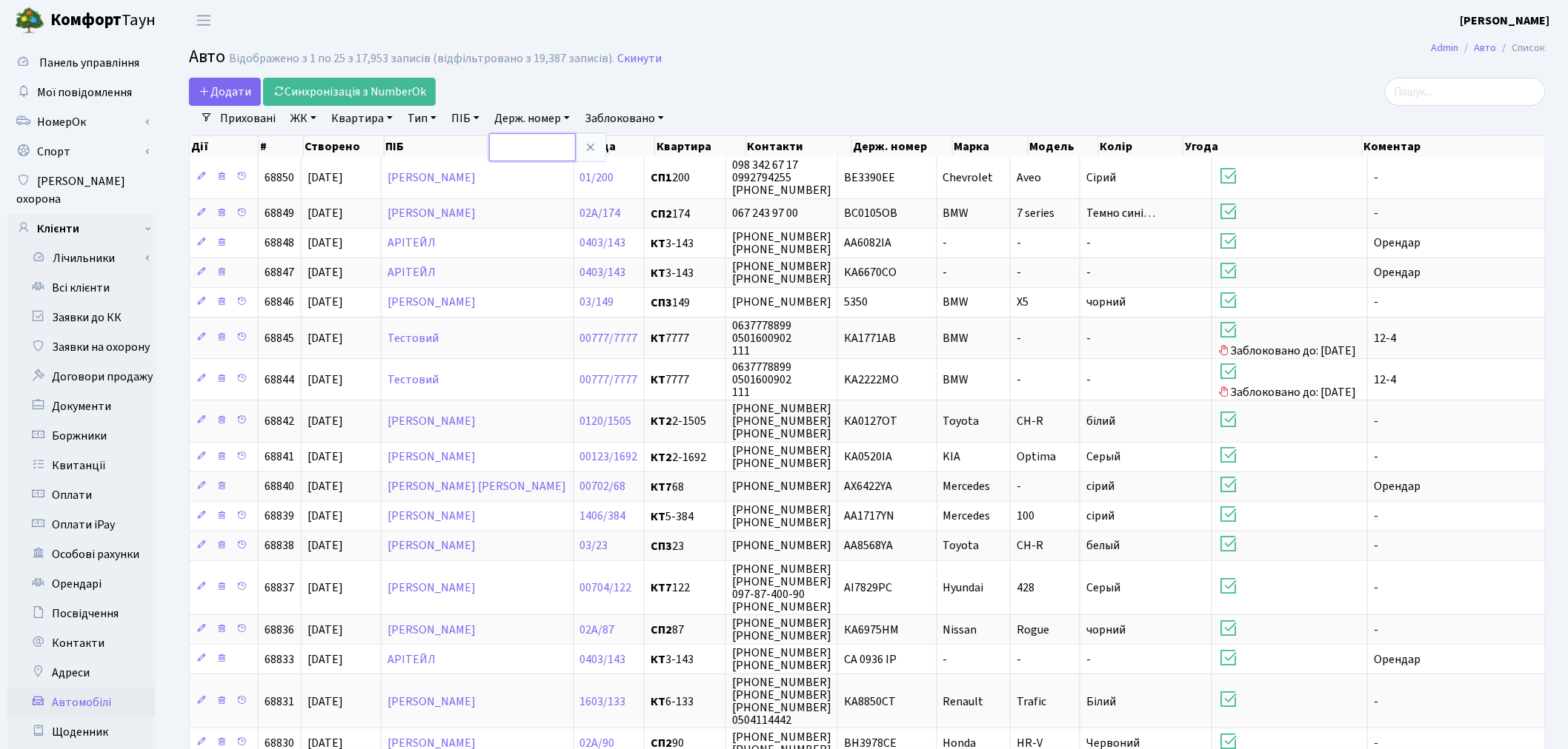
click at [534, 147] on input "text" at bounding box center [533, 147] width 87 height 28
type input "6777"
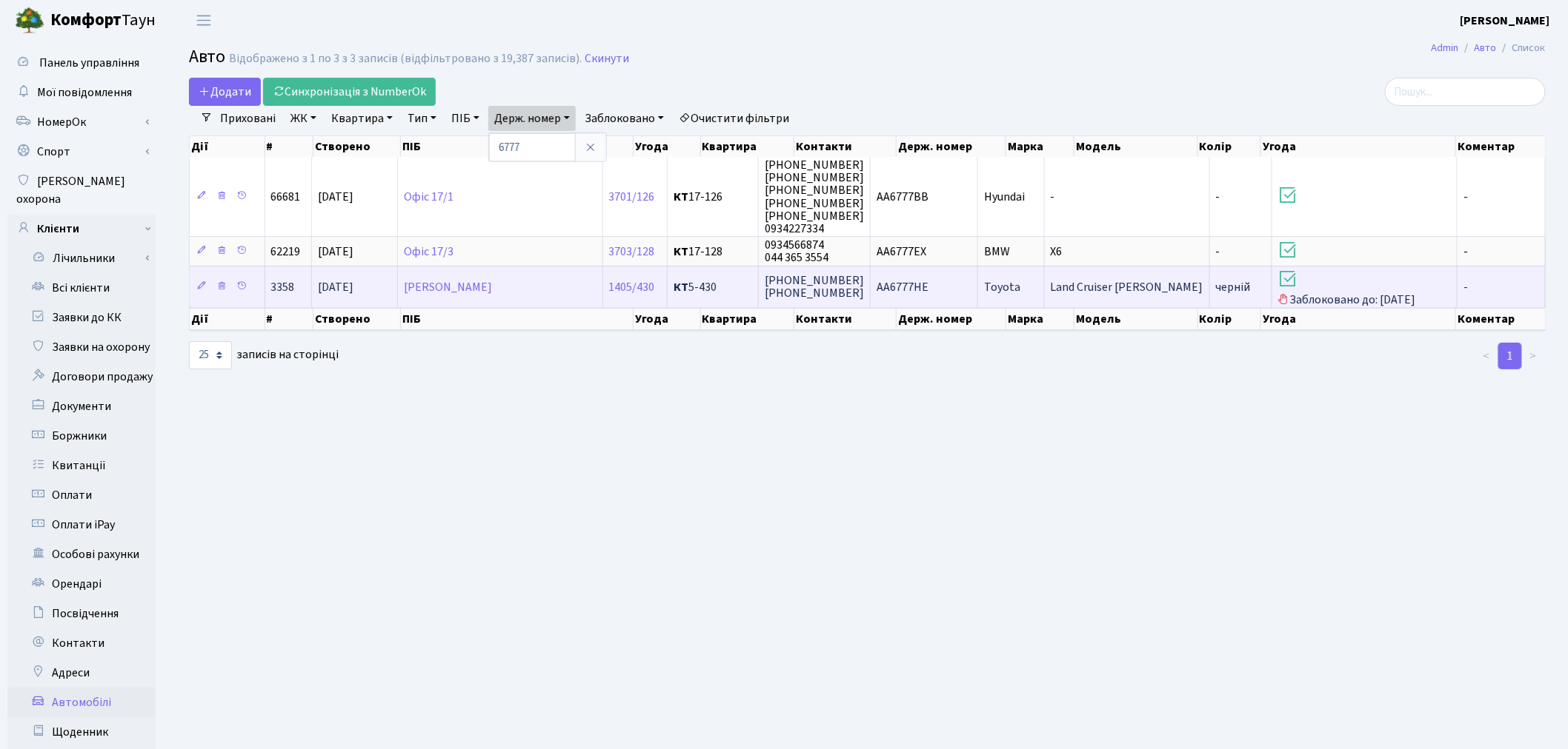
click at [978, 284] on td "AA6777HE" at bounding box center [924, 287] width 108 height 42
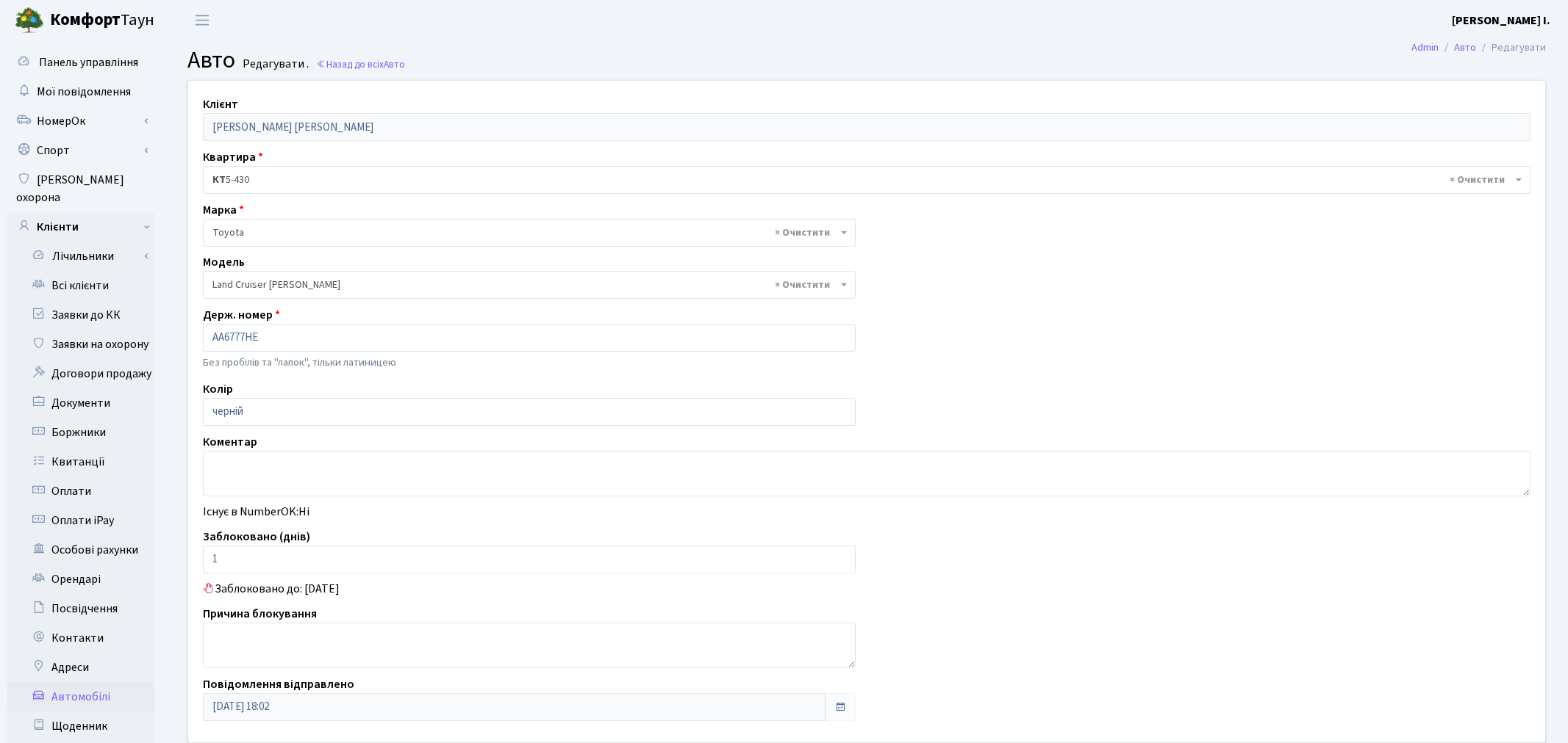
select select "2347"
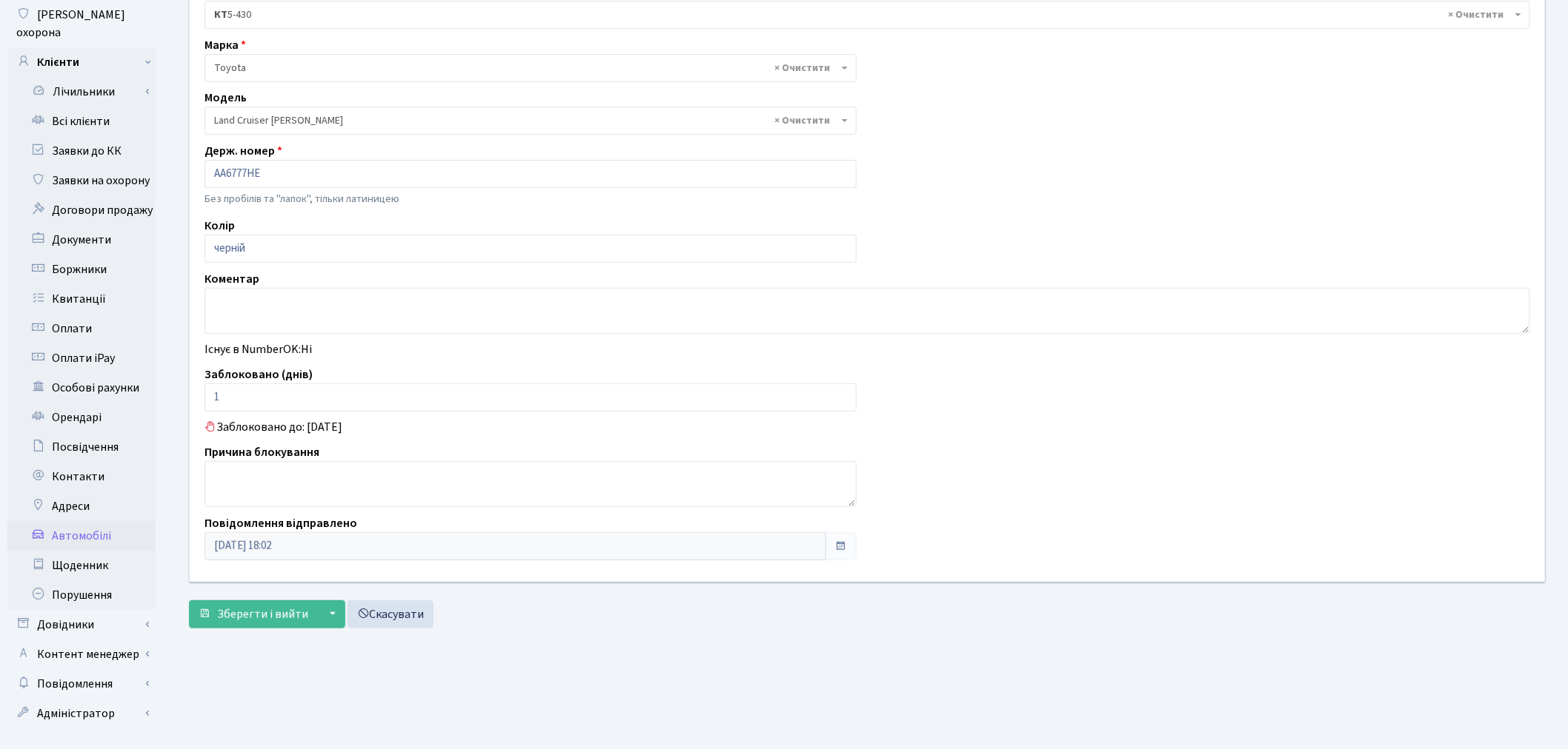
scroll to position [172, 0]
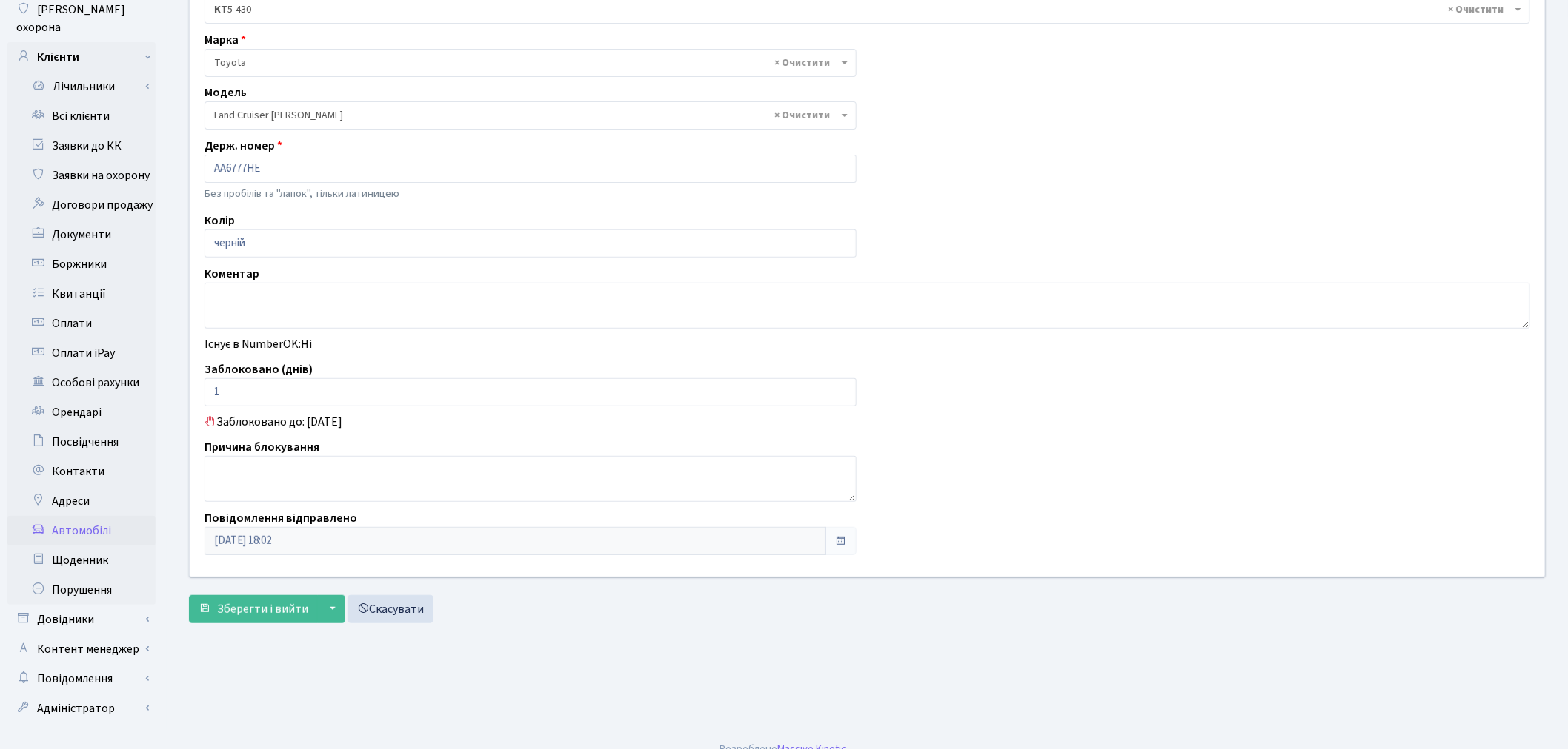
click at [784, 642] on main "Admin Авто Редагувати Авто Редагувати . Назад до всіх Авто Клієнт [PERSON_NAME]…" at bounding box center [867, 300] width 1401 height 862
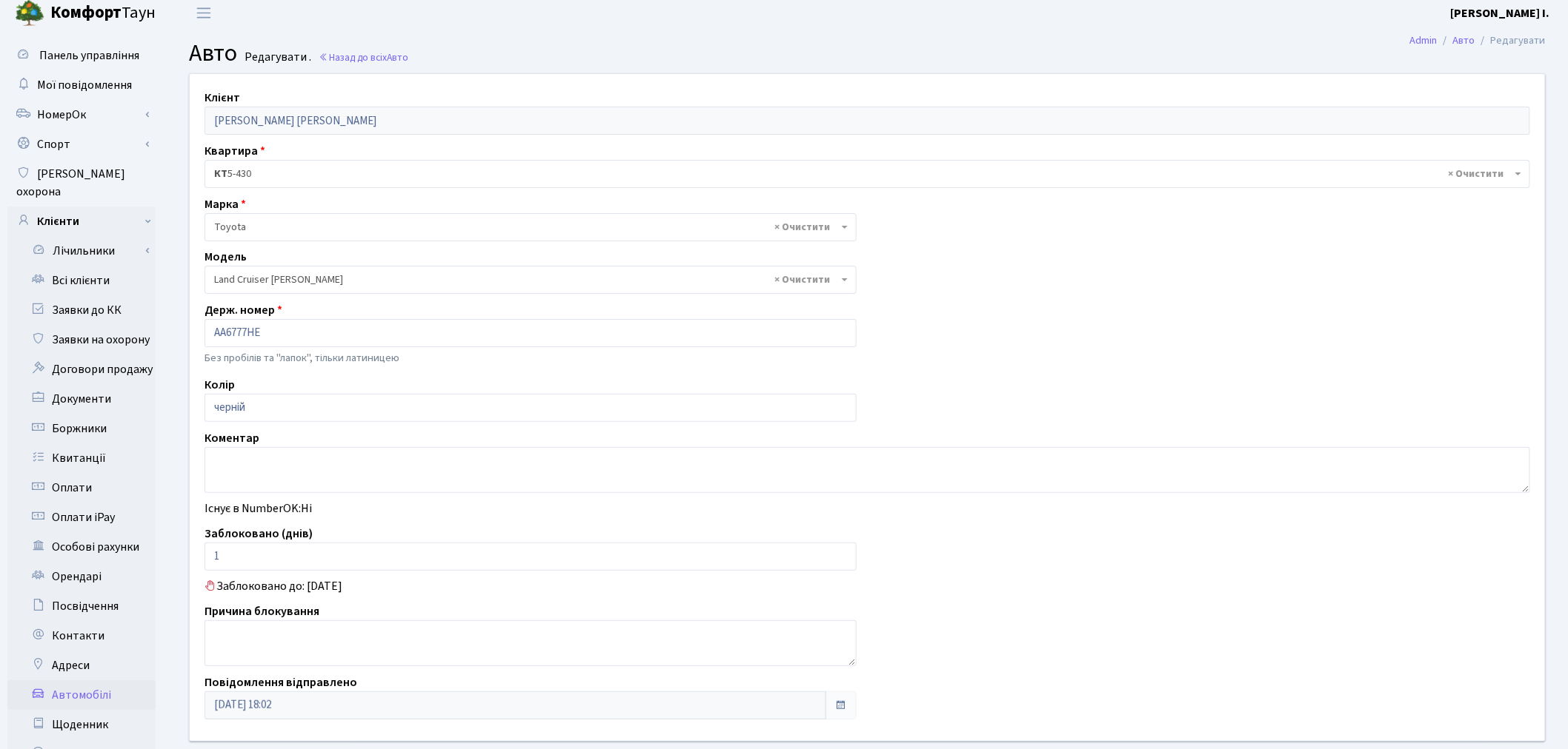
scroll to position [0, 0]
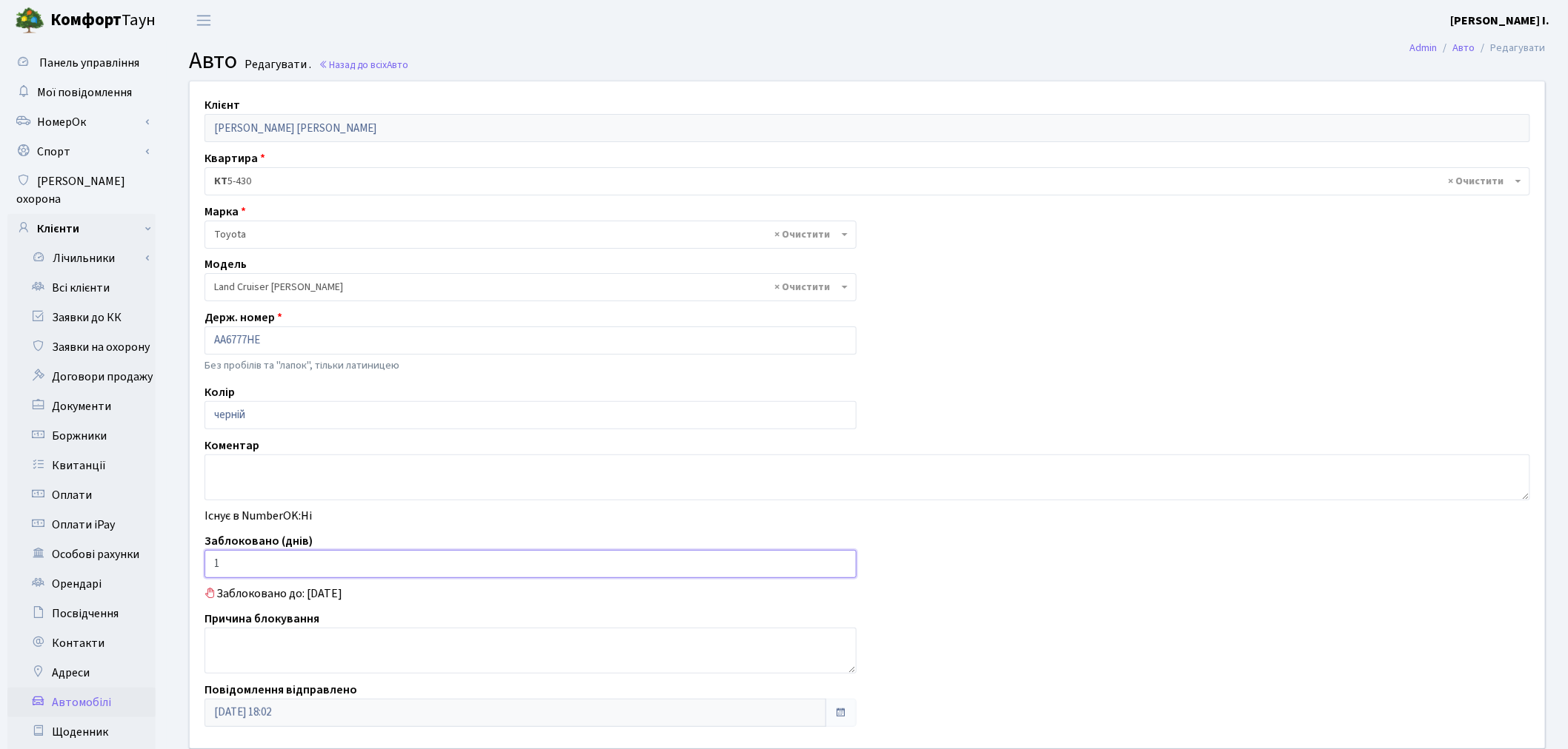
click at [314, 559] on input "1" at bounding box center [530, 564] width 652 height 28
click at [323, 573] on input "1" at bounding box center [530, 564] width 652 height 28
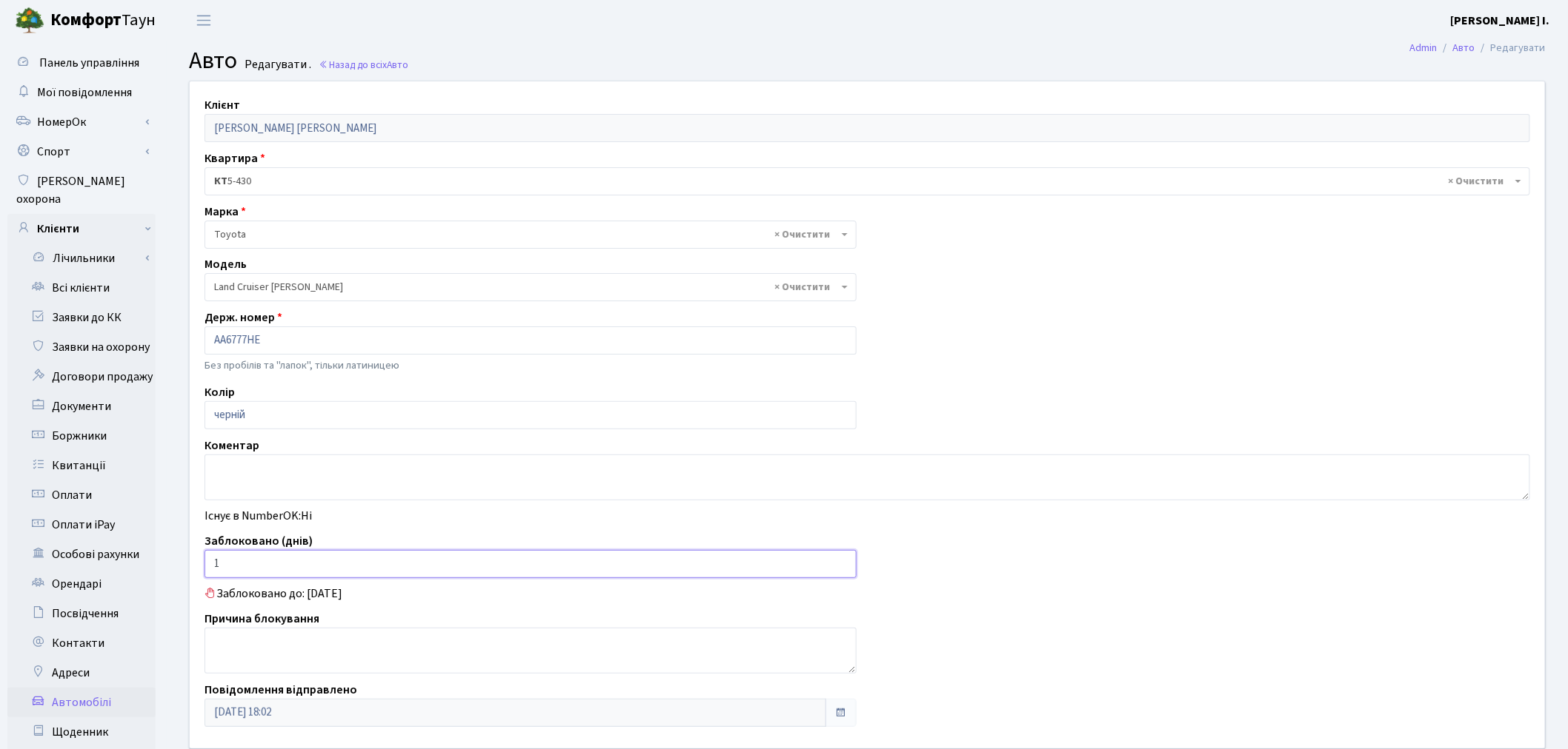
click at [331, 572] on input "1" at bounding box center [530, 564] width 652 height 28
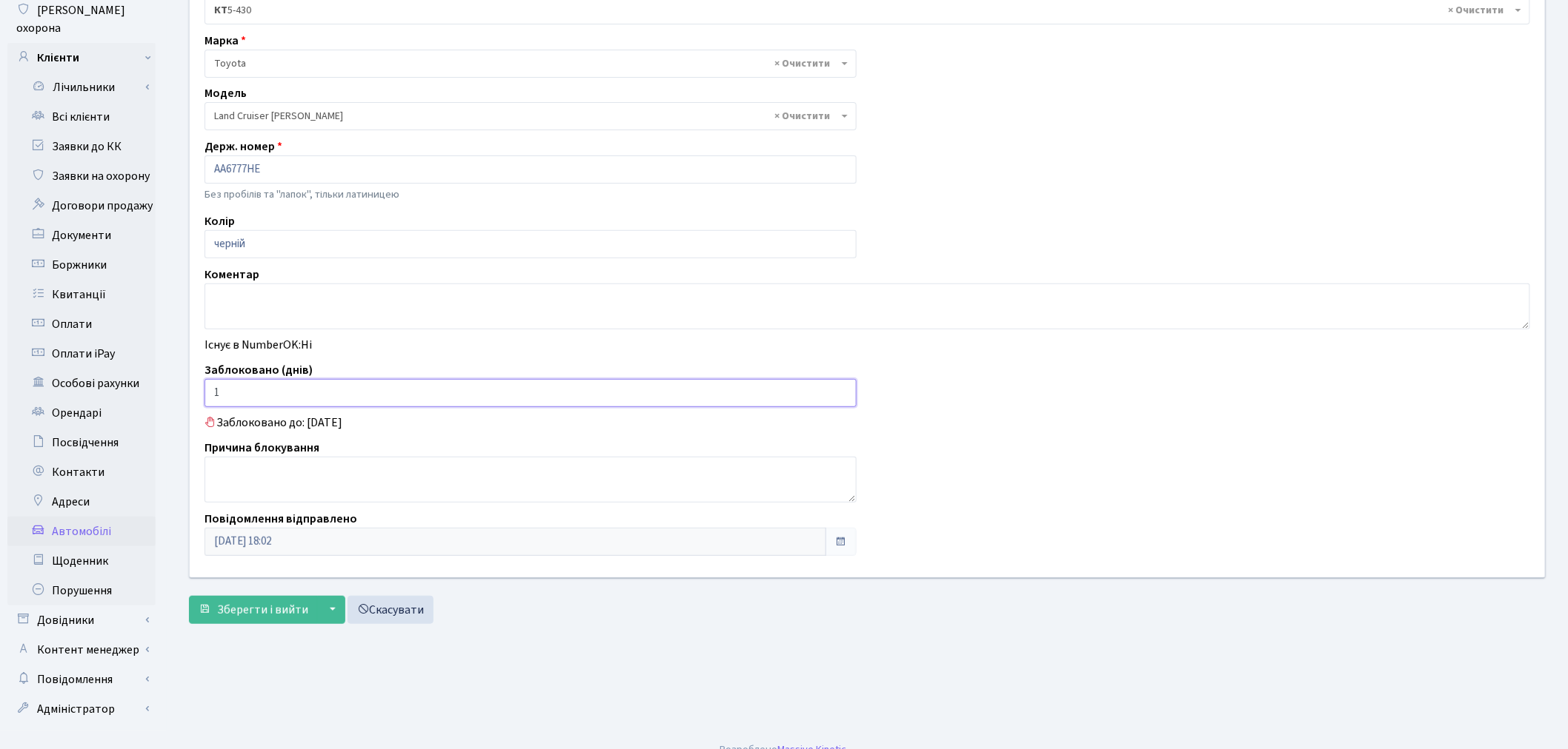
scroll to position [172, 0]
click at [123, 516] on link "Автомобілі" at bounding box center [82, 531] width 148 height 30
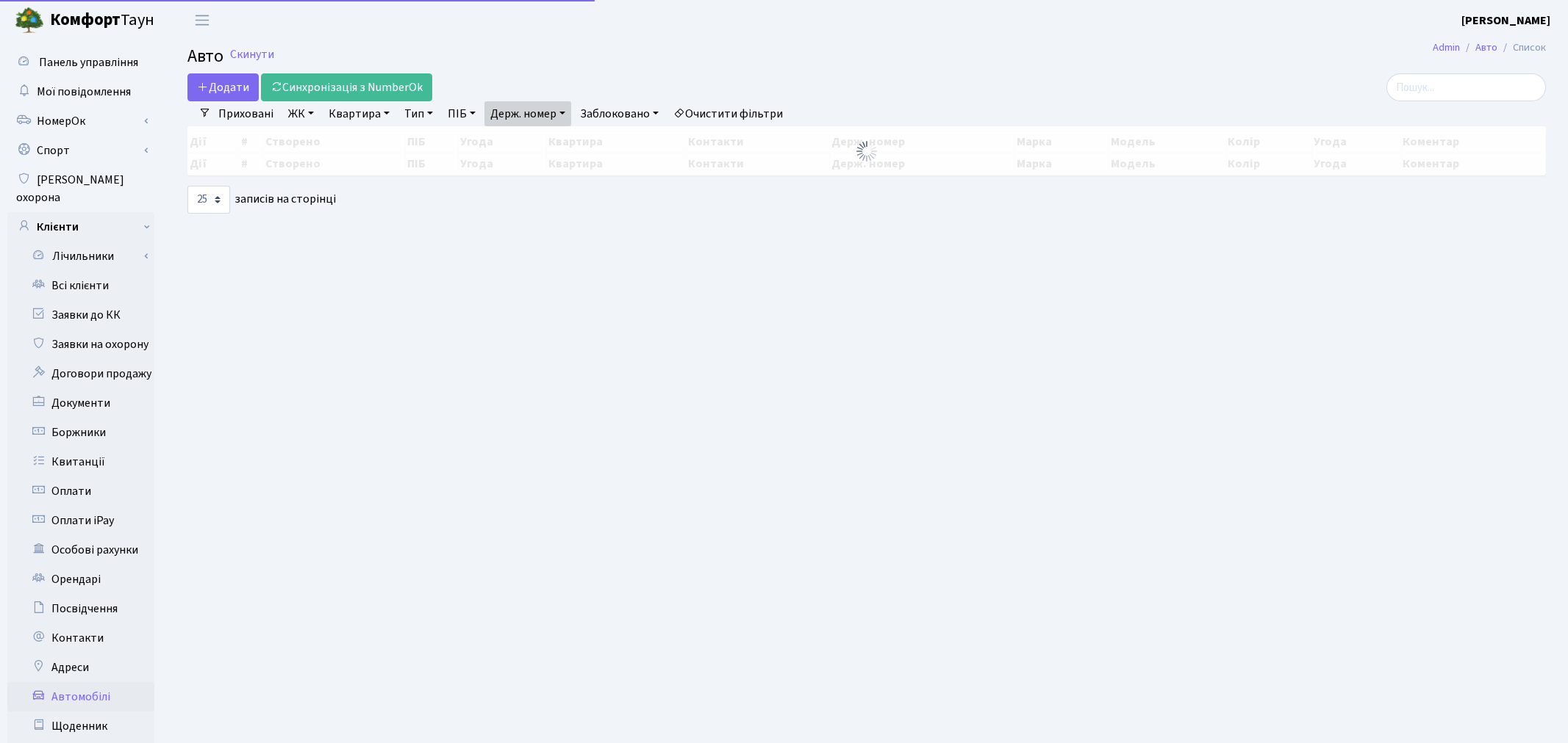
select select "25"
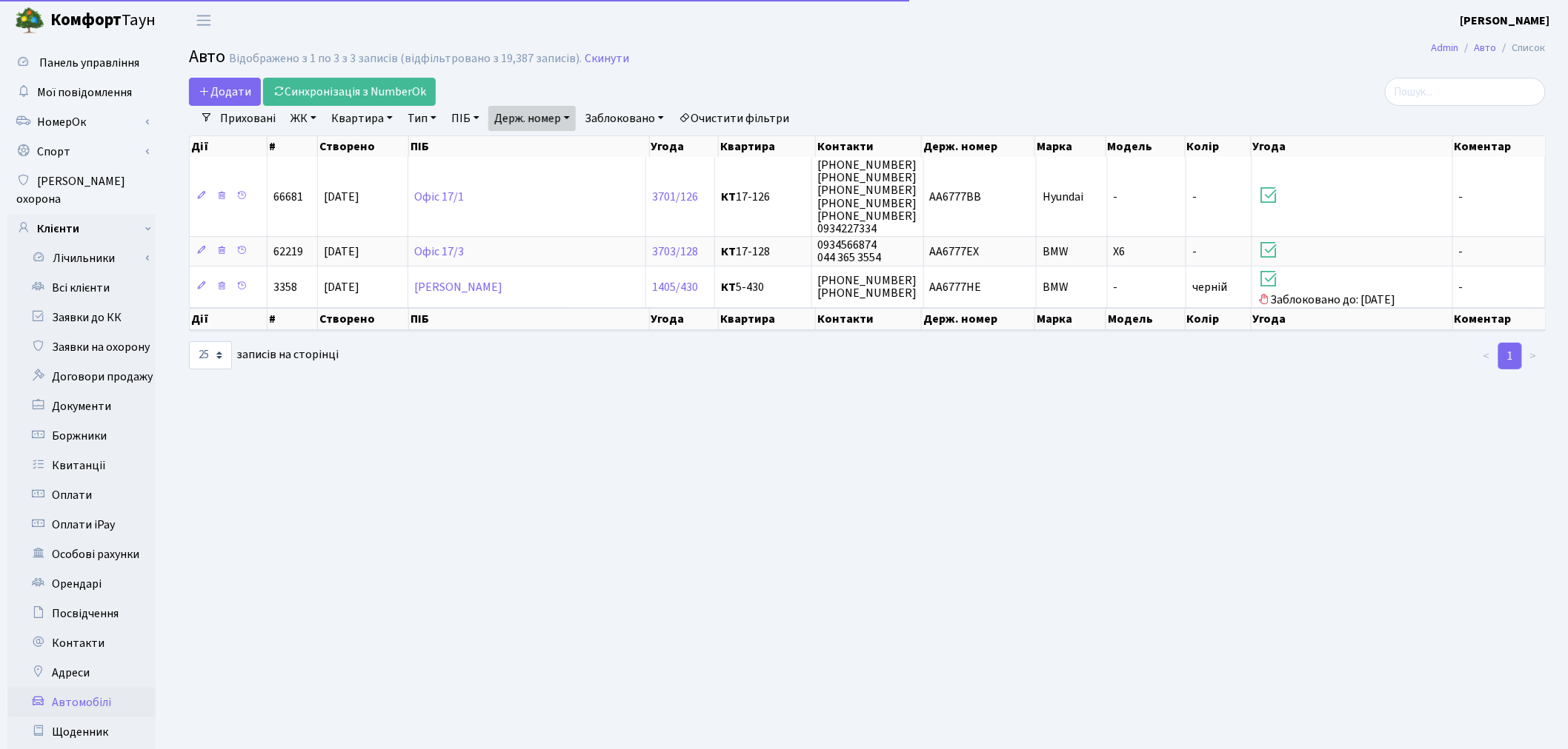
click at [534, 108] on link "Держ. номер" at bounding box center [532, 118] width 88 height 25
click at [564, 142] on input "6777" at bounding box center [533, 147] width 87 height 28
paste input "СА8987АО"
type input "СА8987АО"
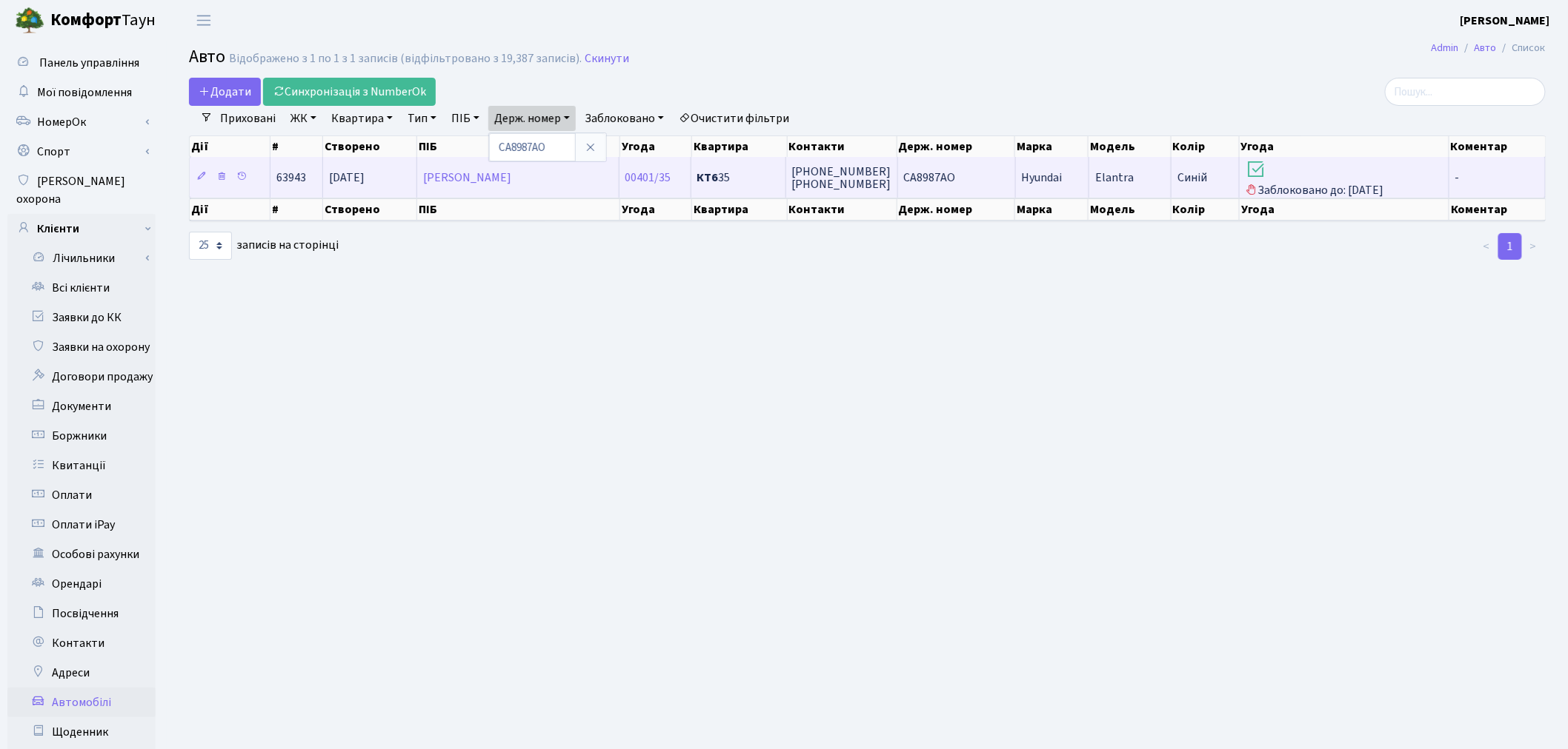
click at [1149, 175] on td "Elantra" at bounding box center [1130, 177] width 83 height 41
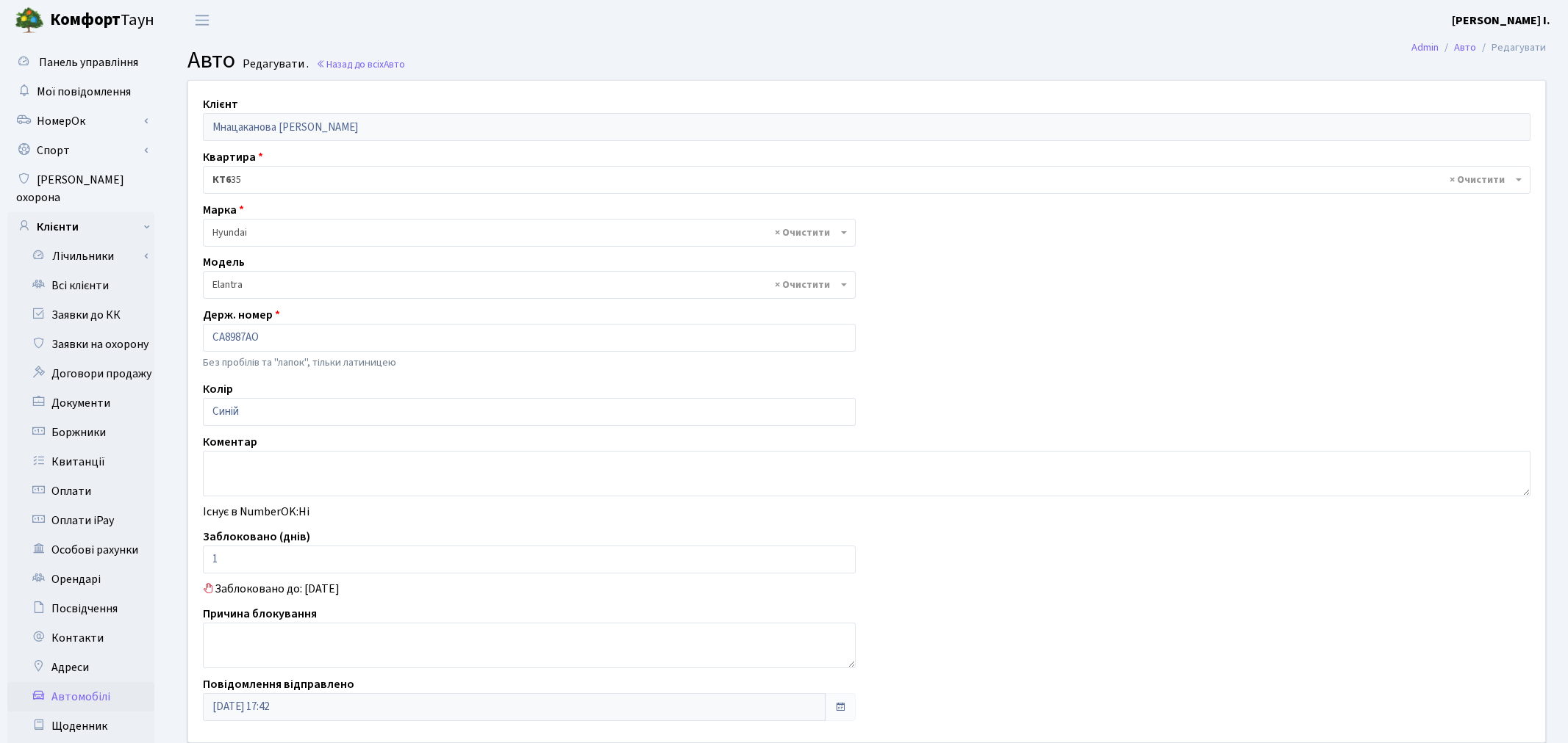
select select "996"
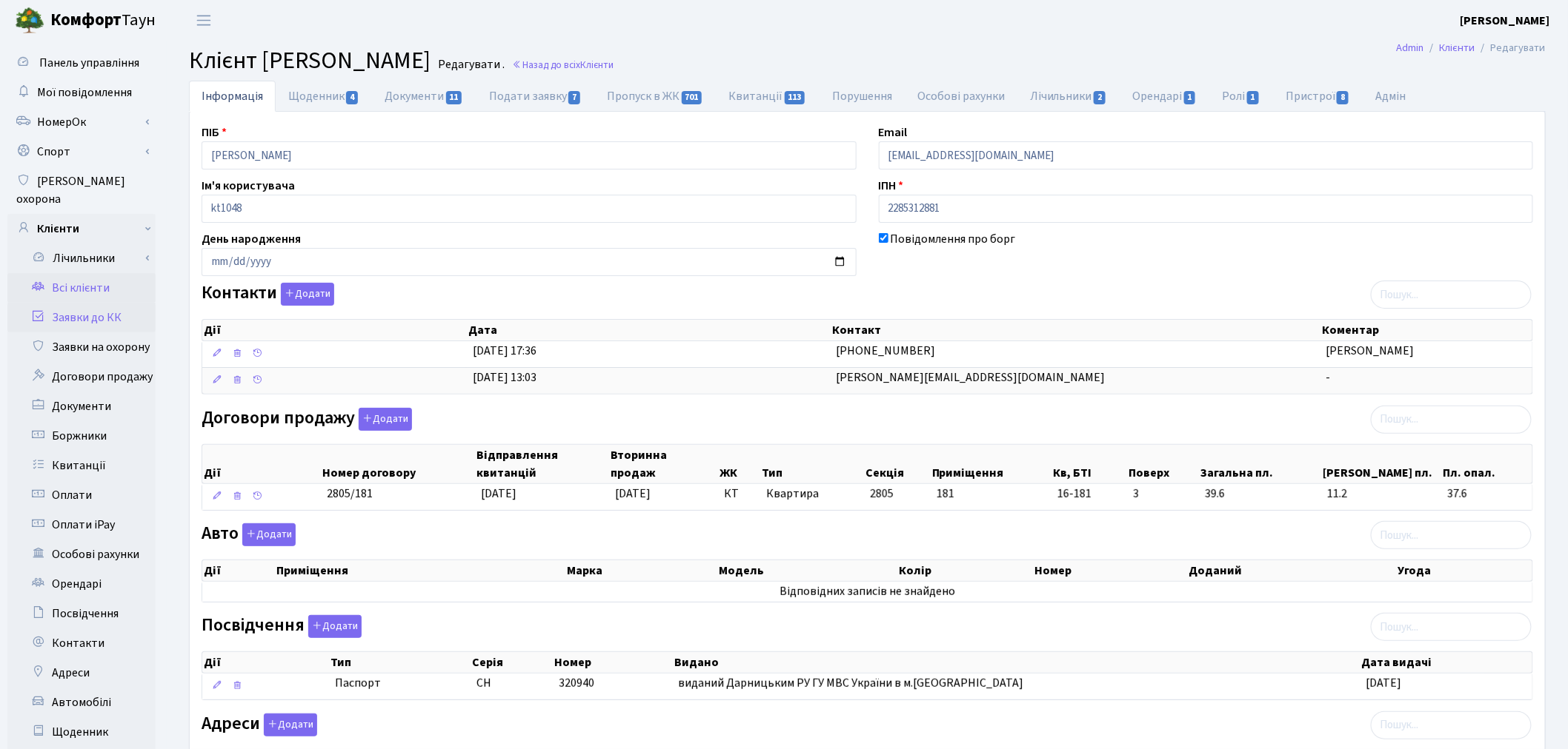
click at [117, 303] on link "Заявки до КК" at bounding box center [82, 318] width 148 height 30
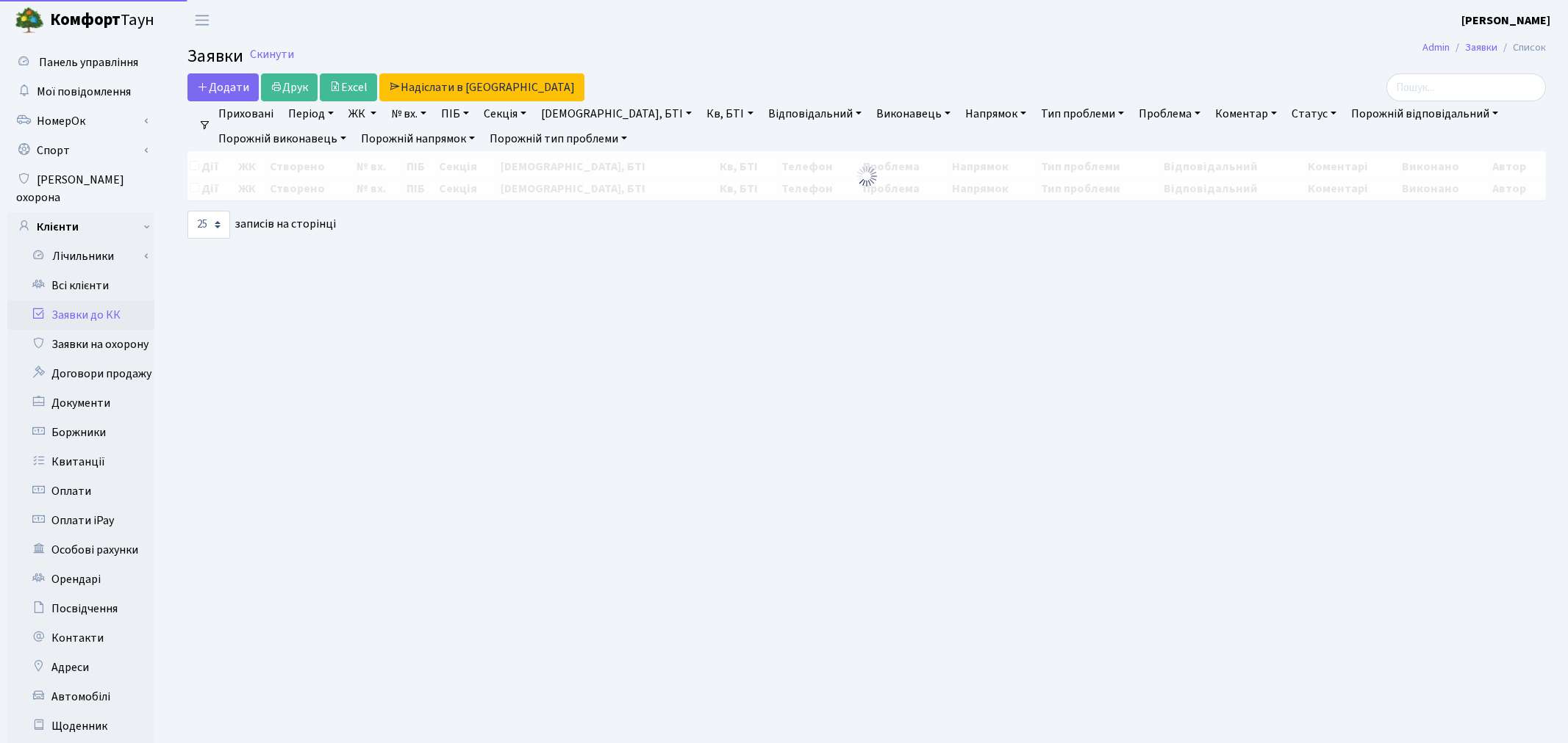
select select "25"
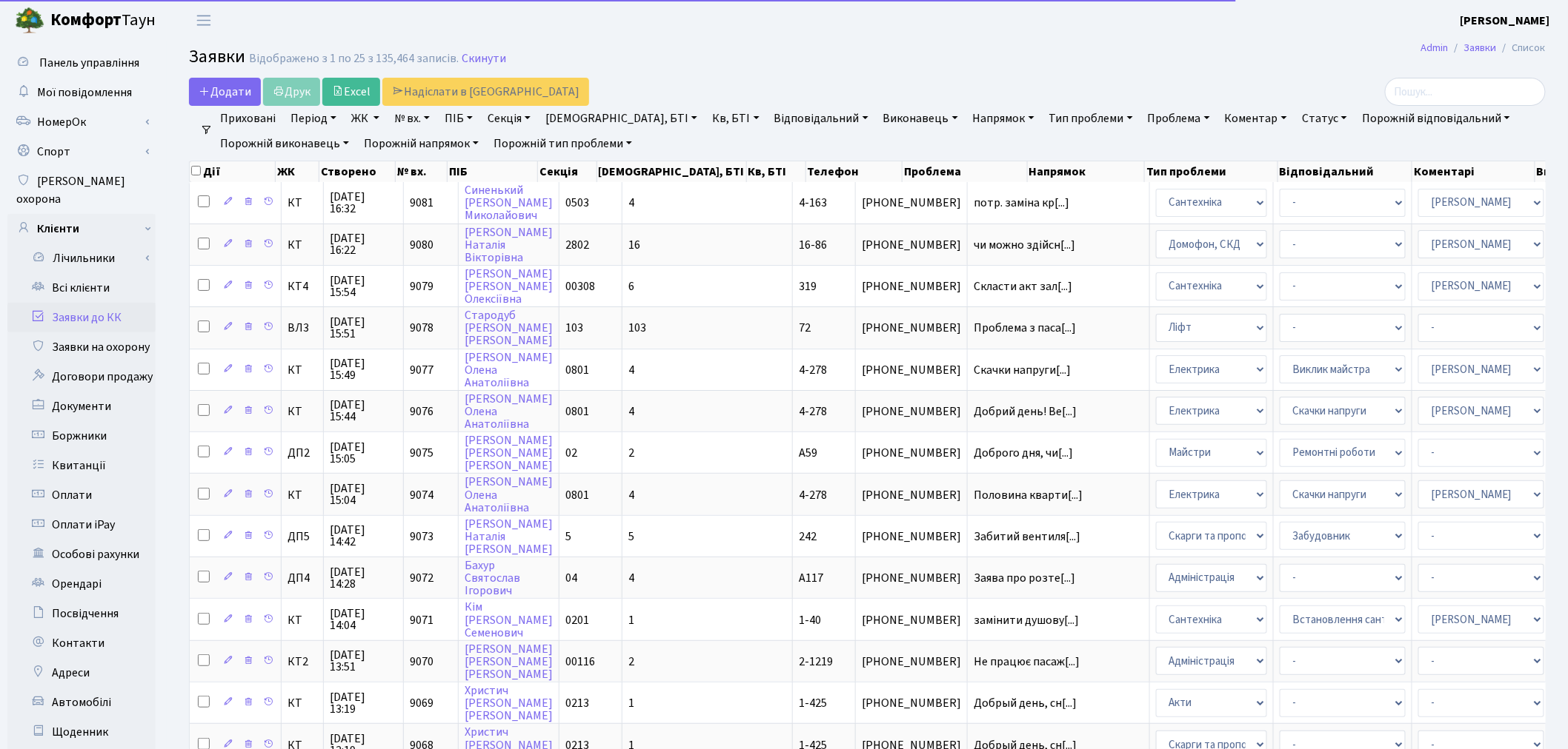
click at [397, 116] on link "№ вх." at bounding box center [412, 118] width 48 height 25
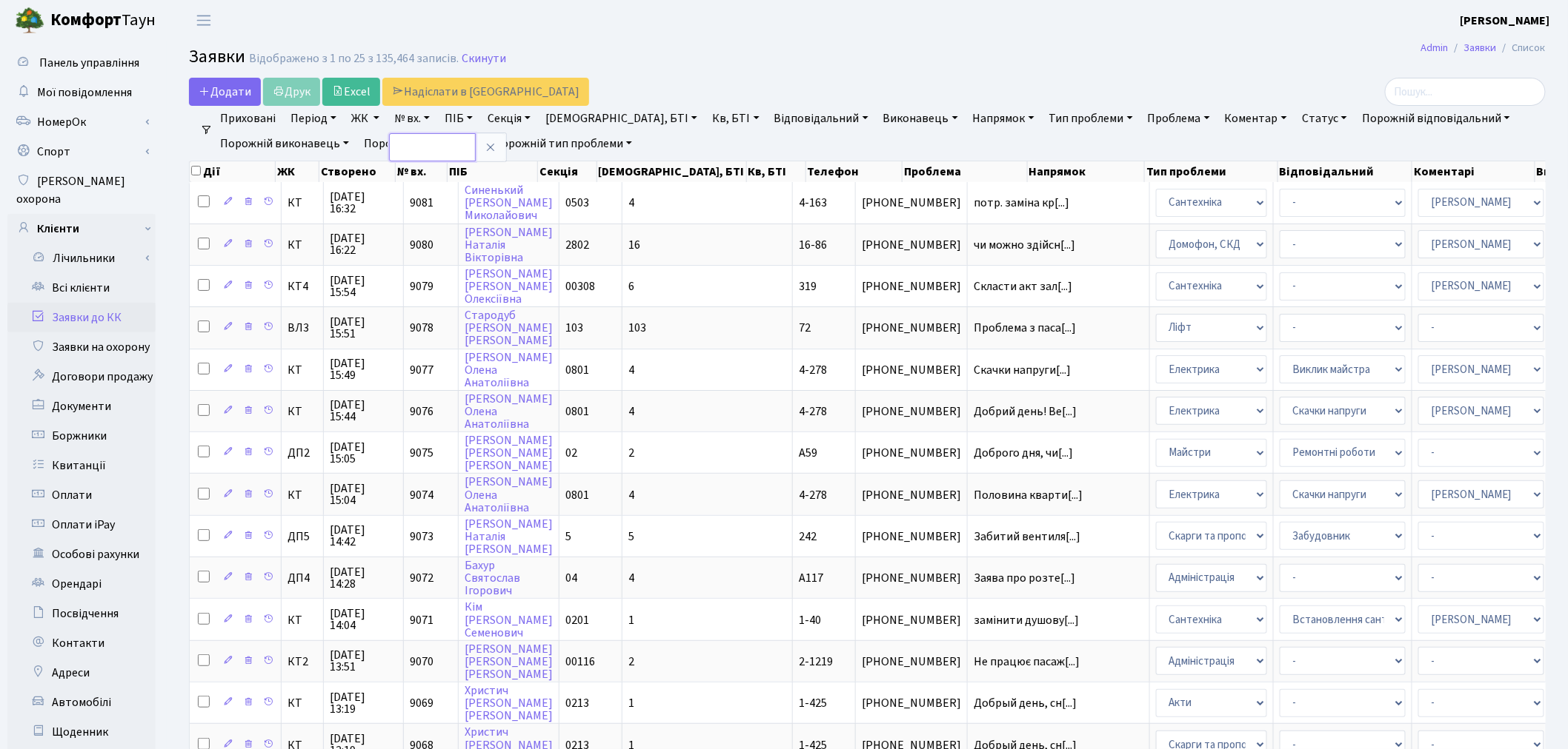
click at [408, 142] on input "text" at bounding box center [433, 147] width 87 height 28
type input "5831"
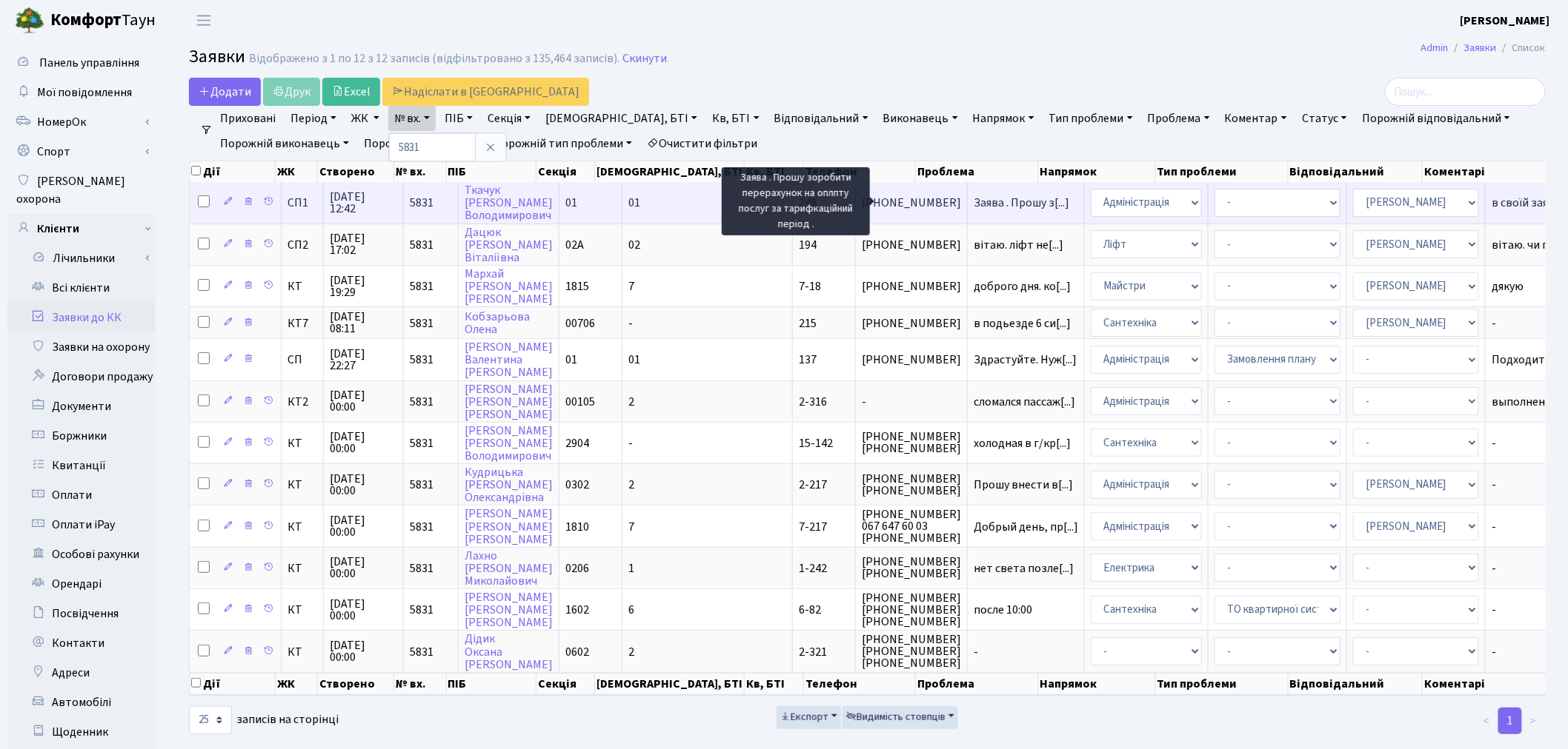
click at [974, 197] on span "Заява . Прошу з[...]" at bounding box center [1021, 203] width 96 height 17
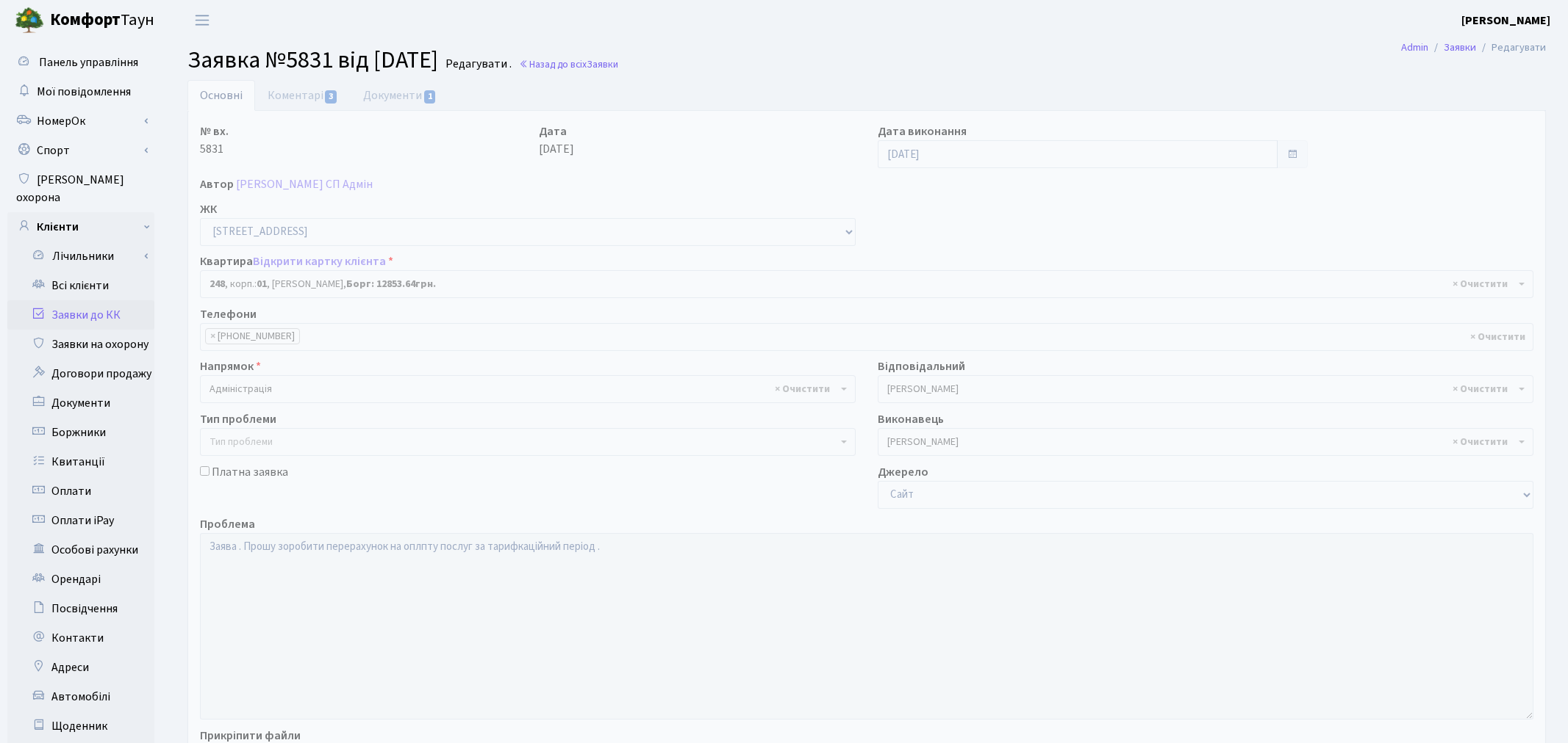
select select "20173"
click at [378, 103] on link "Документи 1" at bounding box center [399, 95] width 98 height 30
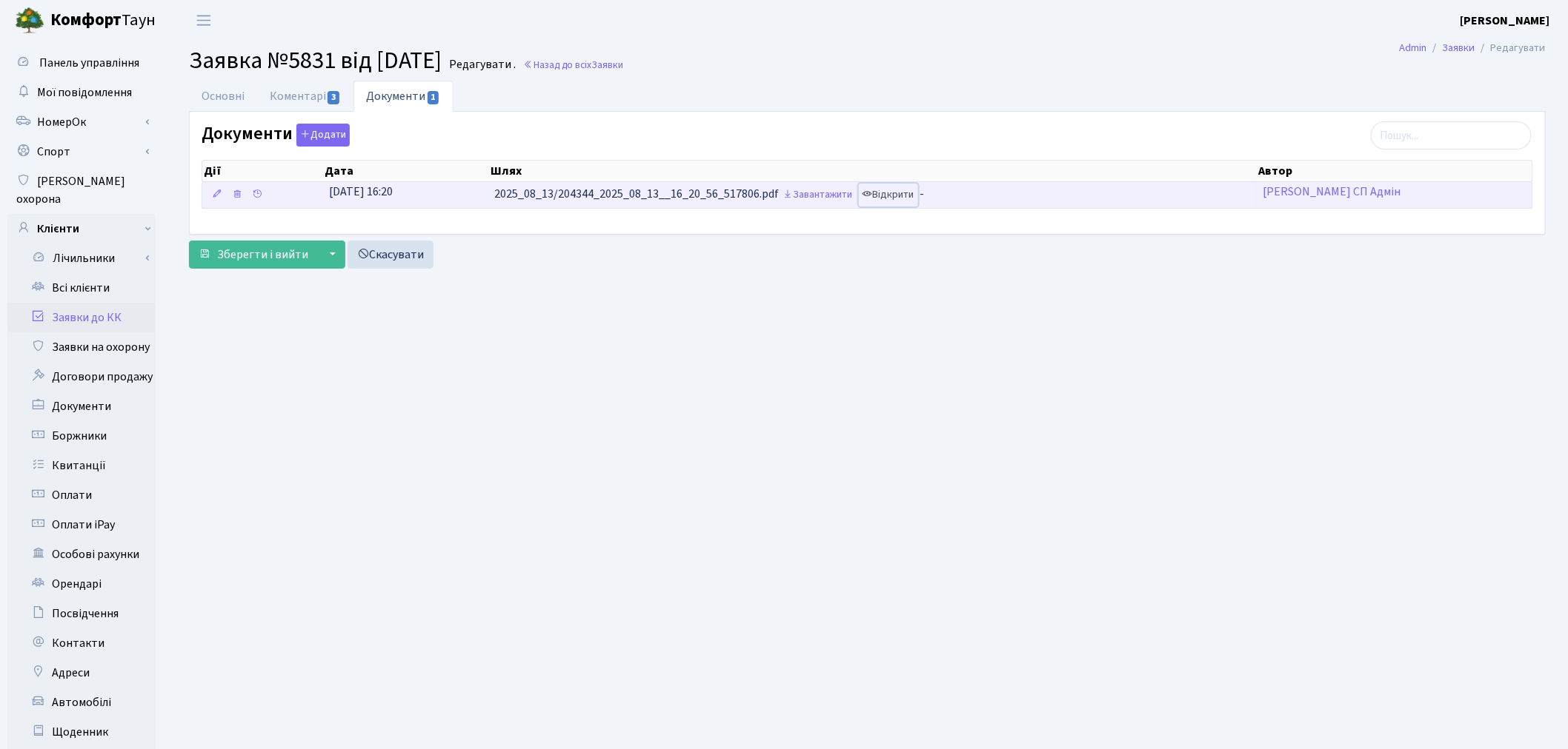
click at [897, 197] on link "Відкрити" at bounding box center [888, 195] width 59 height 23
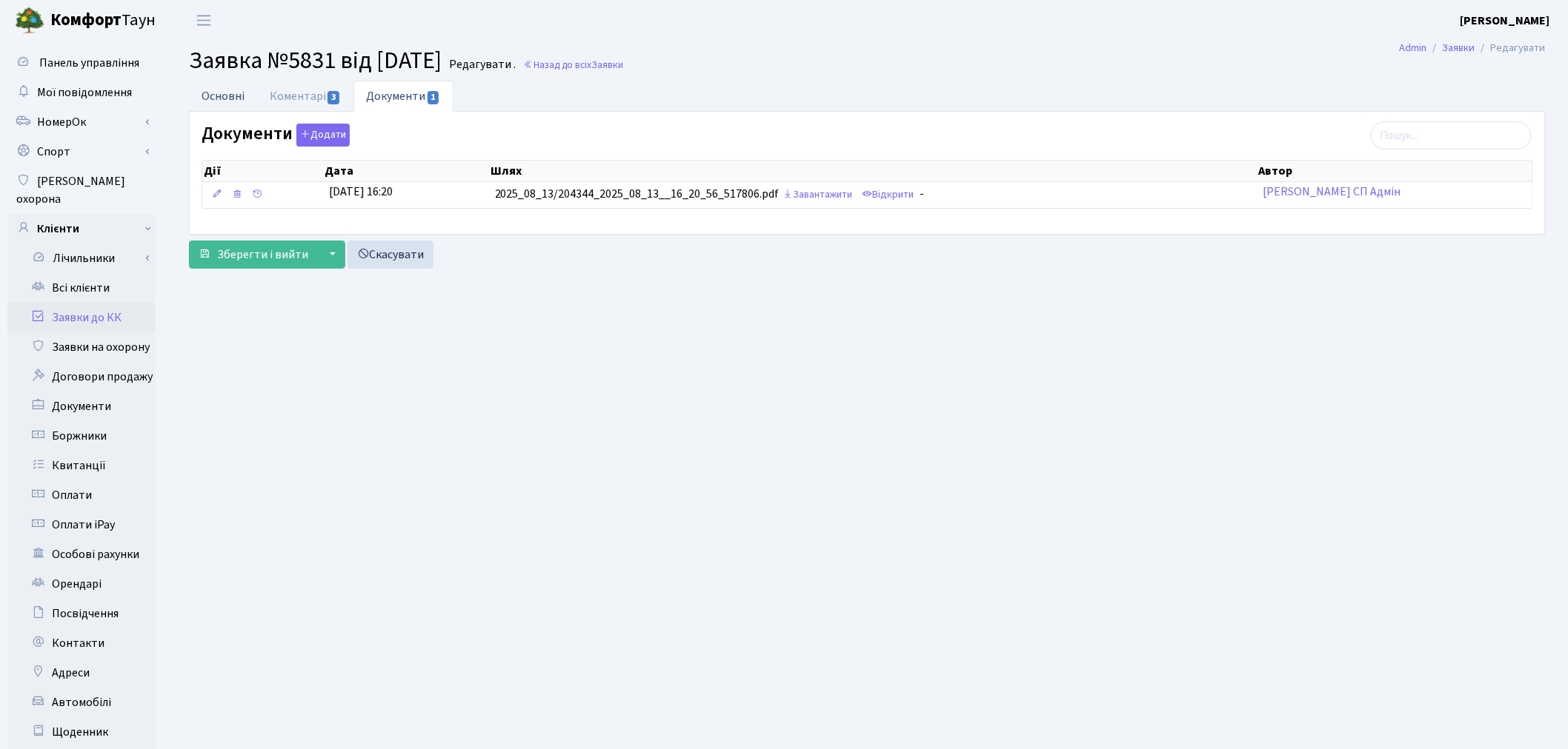
click at [235, 98] on link "Основні" at bounding box center [223, 96] width 68 height 30
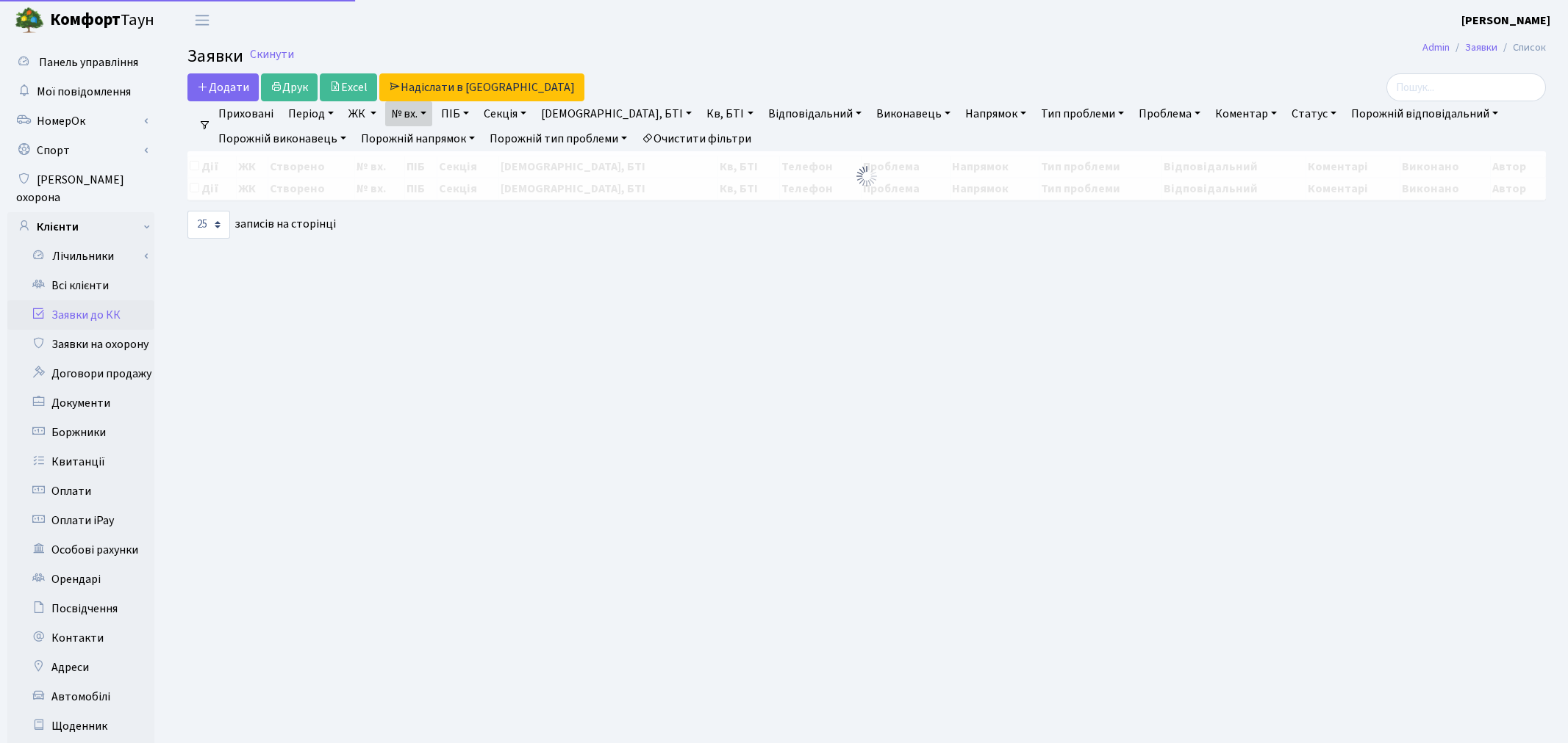
select select "25"
